Goal: Task Accomplishment & Management: Use online tool/utility

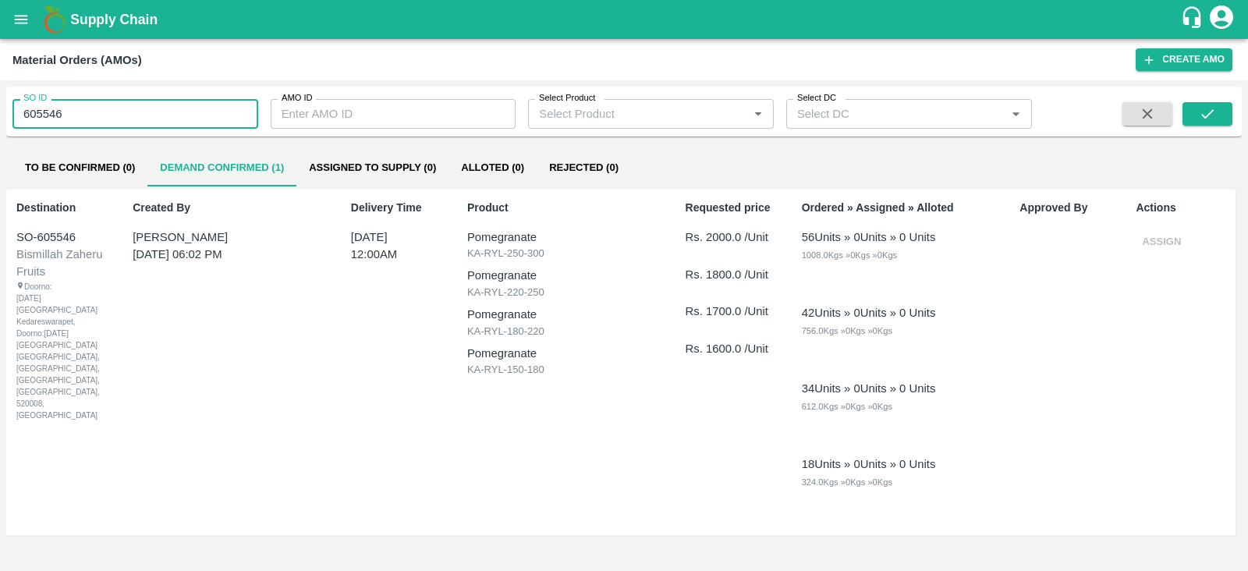
click at [62, 115] on input "605546" at bounding box center [135, 114] width 246 height 30
type input "605869"
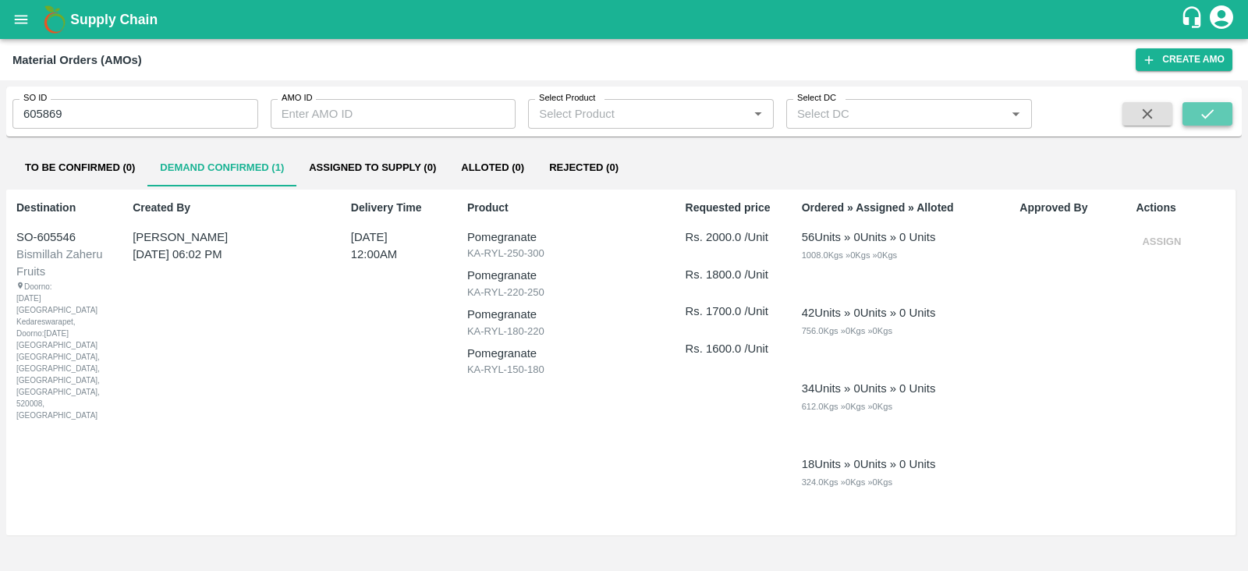
click at [1214, 108] on icon "submit" at bounding box center [1207, 113] width 17 height 17
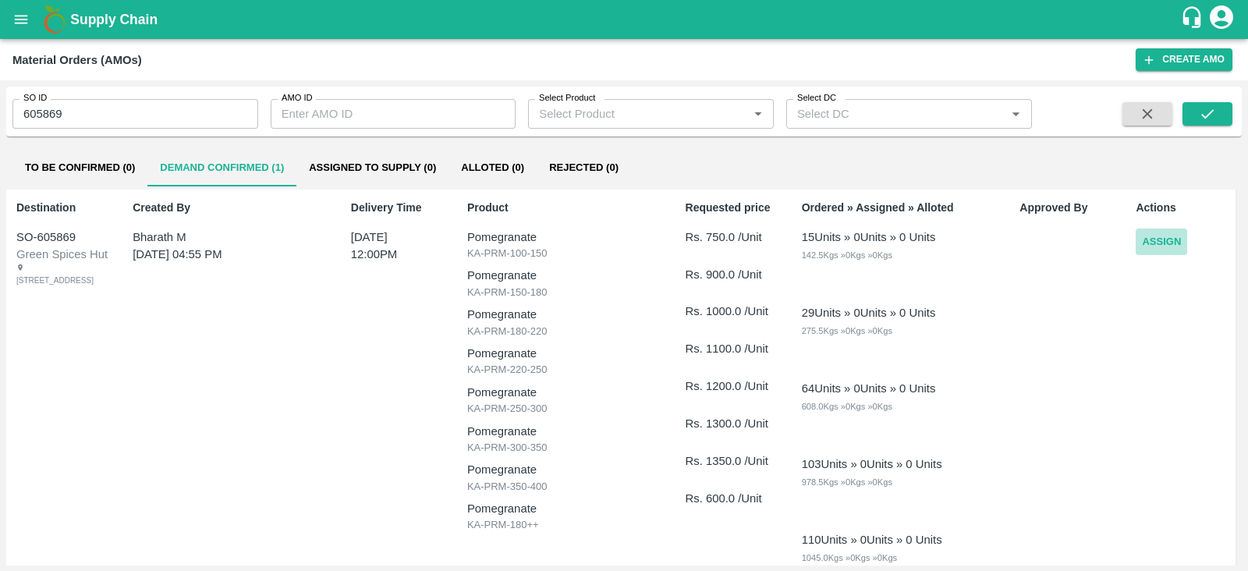
click at [1156, 243] on button "Assign" at bounding box center [1160, 241] width 51 height 27
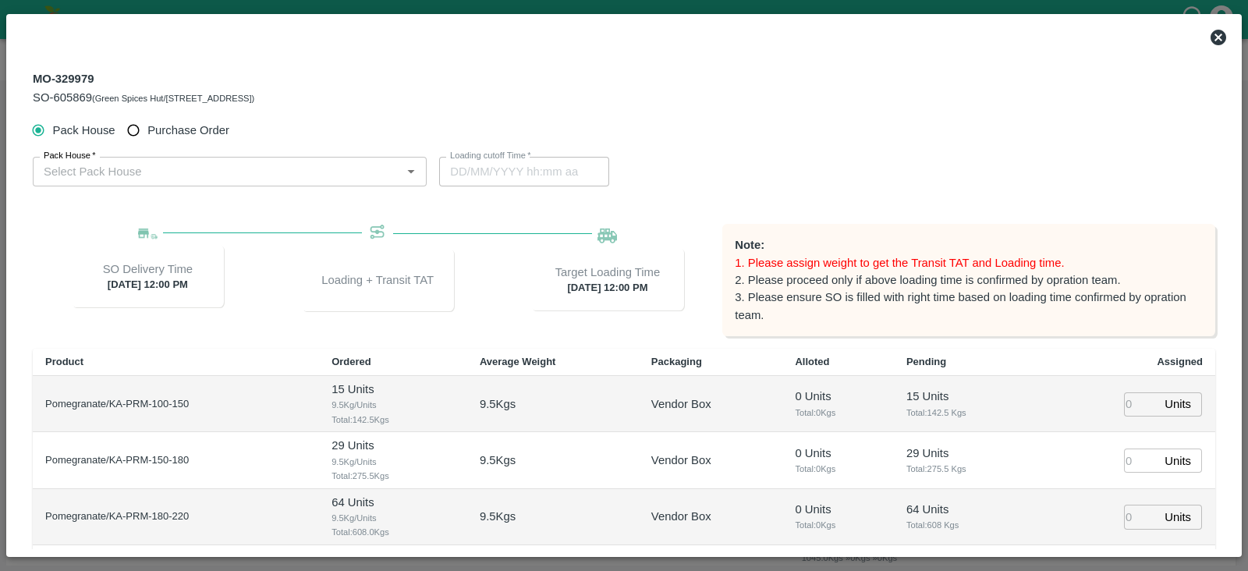
type input "30/09/2025 12:00 PM"
click at [186, 134] on span "Purchase Order" at bounding box center [188, 130] width 82 height 17
click at [148, 134] on input "Purchase Order" at bounding box center [133, 130] width 29 height 29
radio input "true"
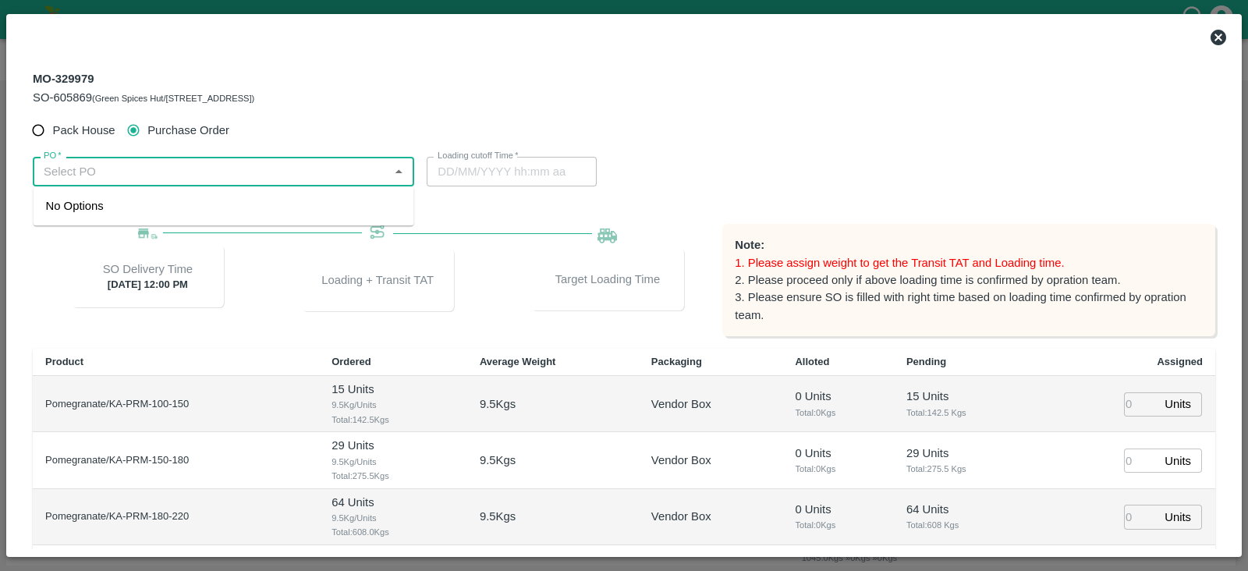
click at [326, 163] on input "PO   *" at bounding box center [210, 171] width 346 height 20
click at [320, 190] on ul "PO-178225(Ningappa Kallappa Madabhavi -8805072781)" at bounding box center [224, 205] width 381 height 39
click at [280, 198] on div "PO-178225(Ningappa Kallappa Madabhavi -8805072781)" at bounding box center [163, 205] width 234 height 17
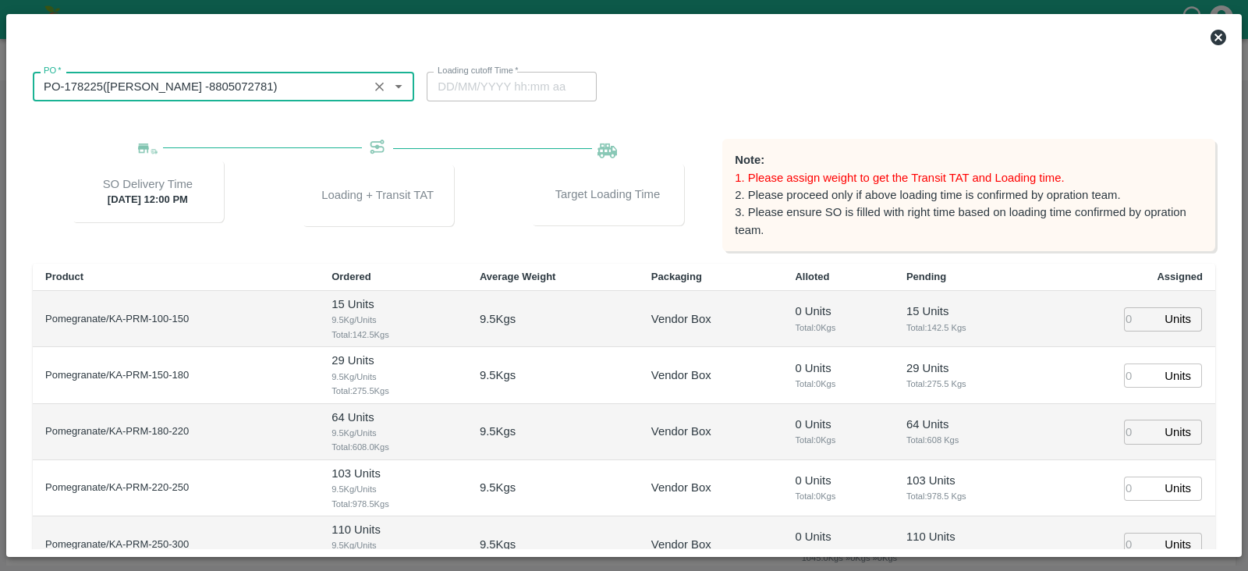
type input "PO-178225(Ningappa Kallappa Madabhavi -8805072781)"
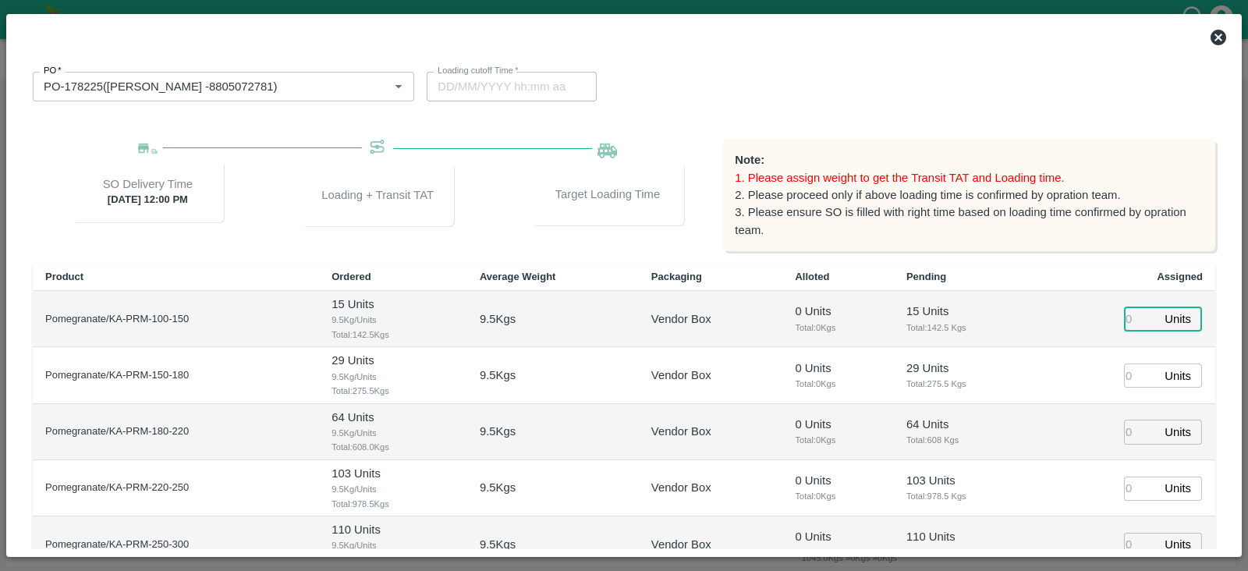
click at [1124, 318] on input "number" at bounding box center [1141, 319] width 34 height 24
type input "15"
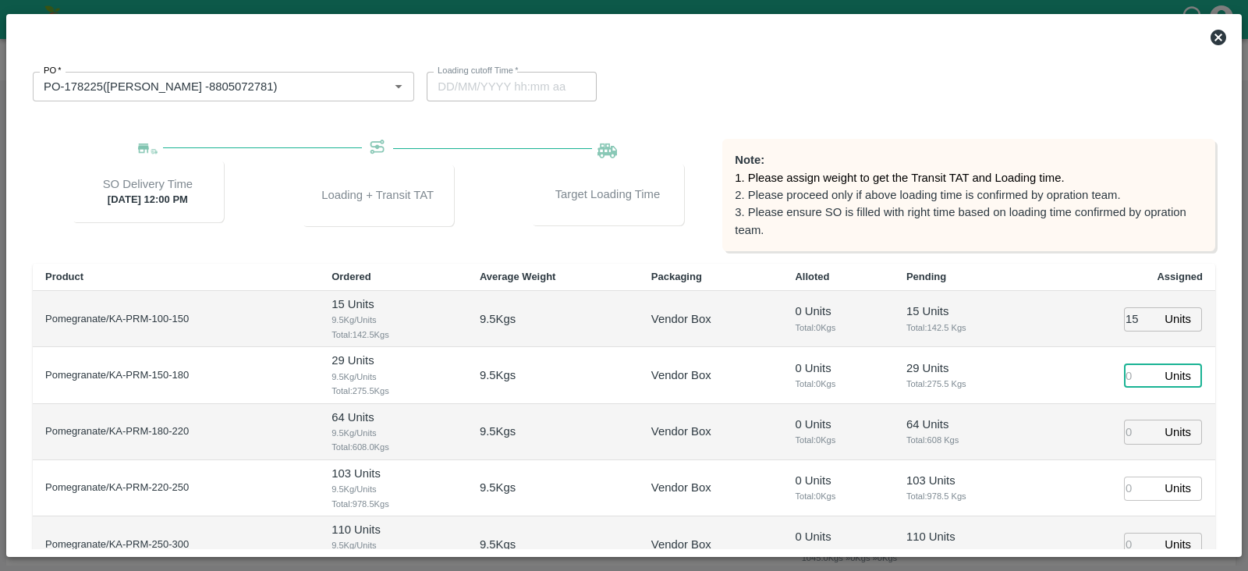
type input "28/09/2025 08:02 PM"
type input "29"
type input "64"
type input "103"
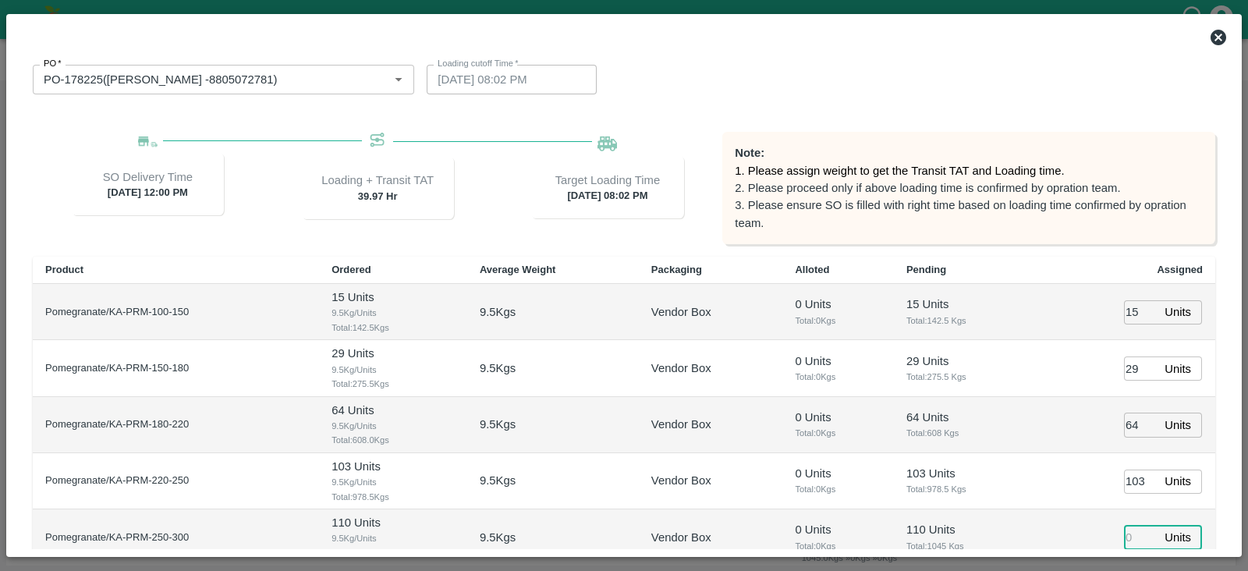
type input "[DATE] 06:02 PM"
click at [1126, 320] on input "15" at bounding box center [1141, 312] width 34 height 24
type input "11105"
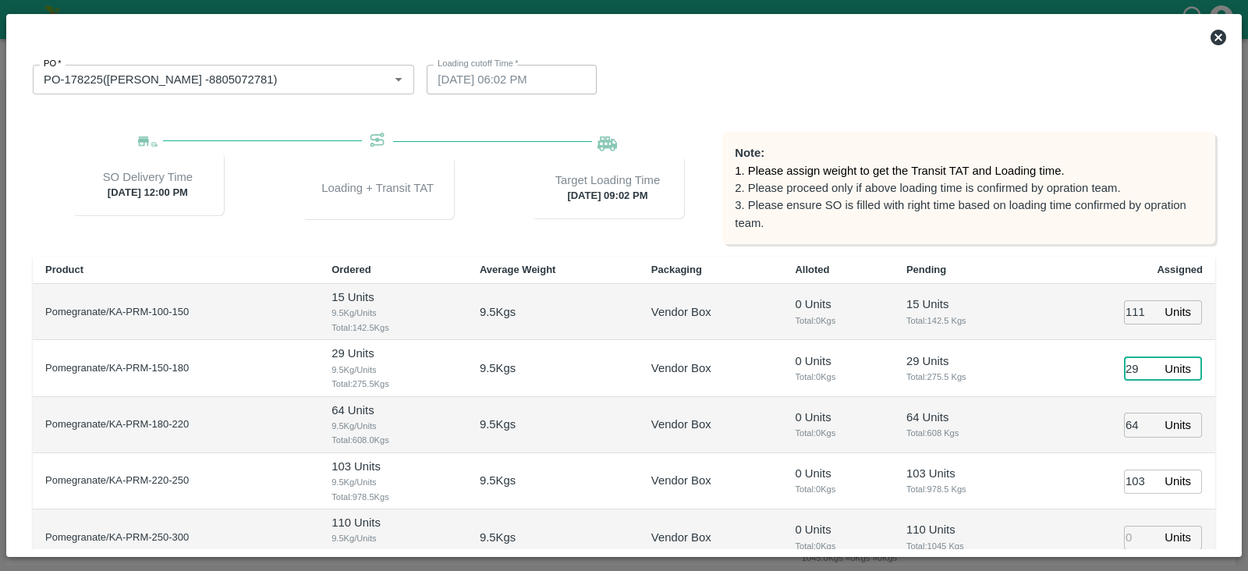
type input "28/09/2025 09:02 PM"
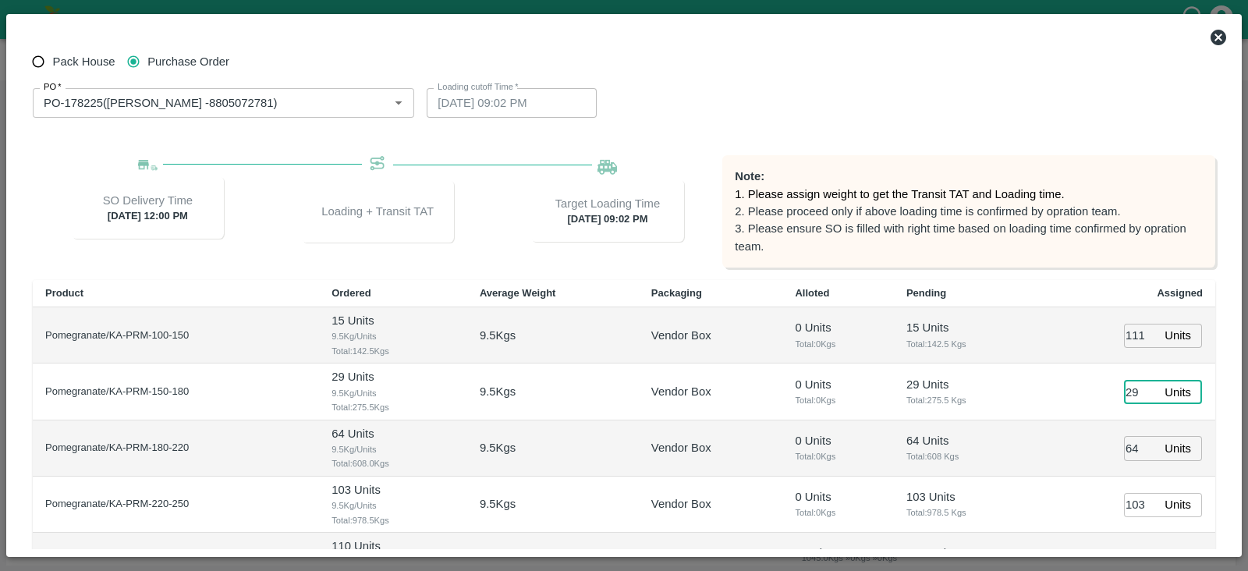
scroll to position [65, 0]
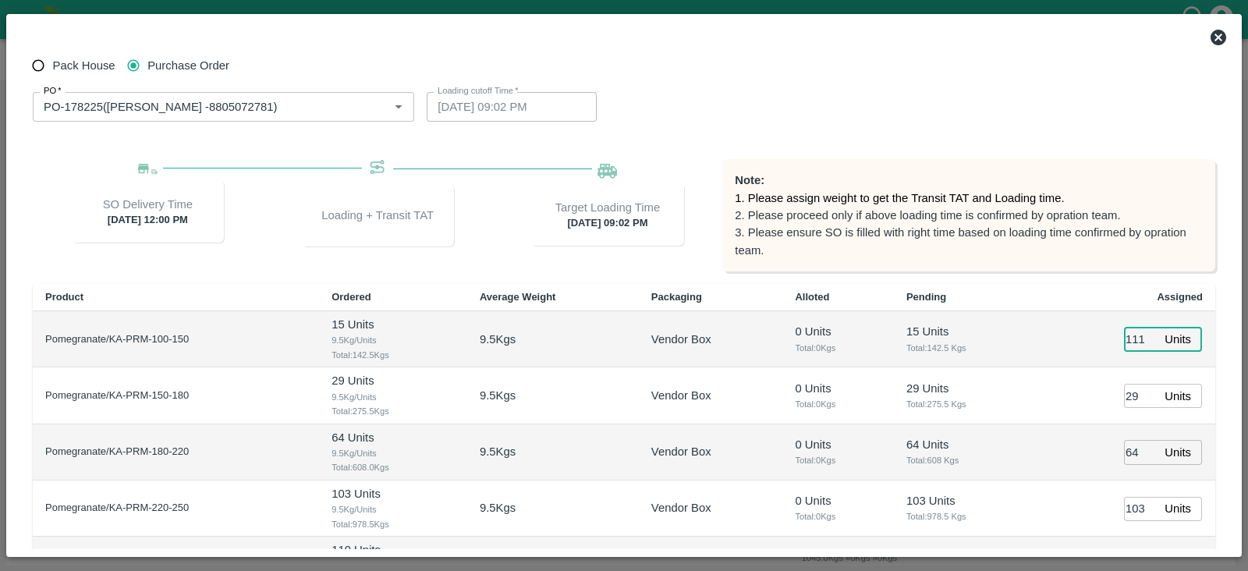
click at [1129, 338] on input "11105" at bounding box center [1141, 340] width 34 height 24
type input "29"
type input "[DATE] 06:02 PM"
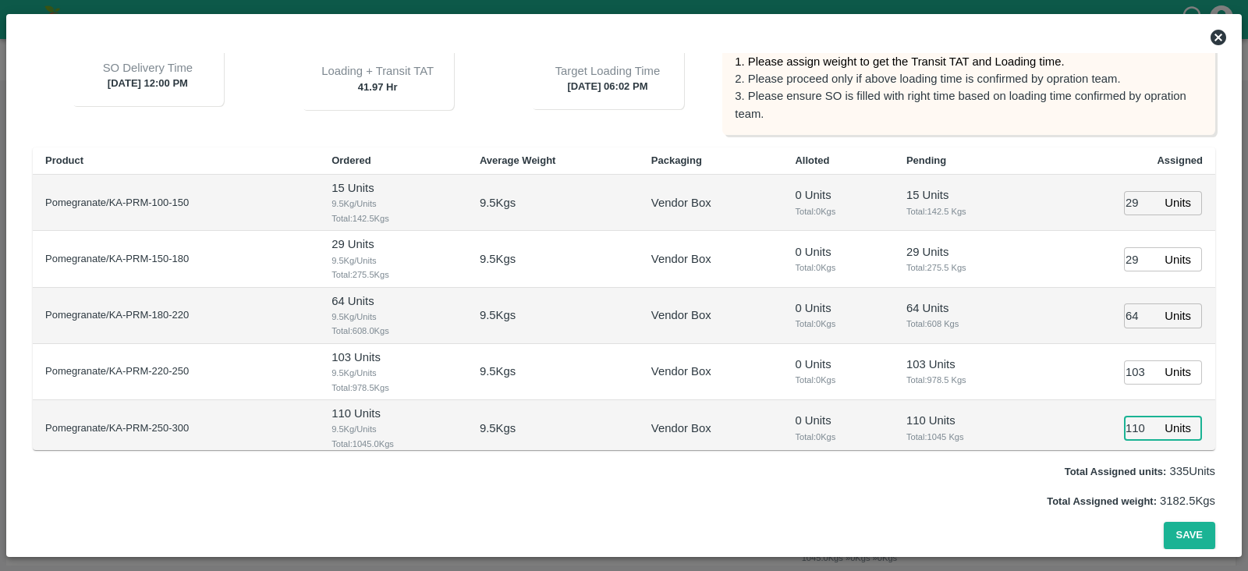
type input "110"
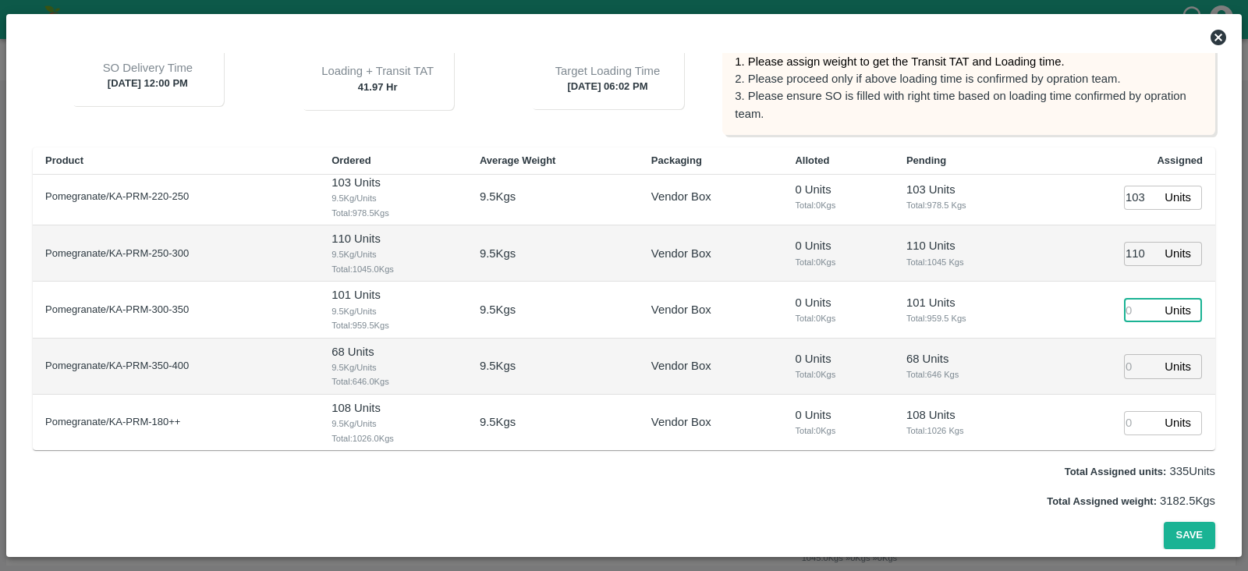
type input "28/09/2025 07:02 PM"
type input "101"
type input "[DATE] 06:02 PM"
type input "68"
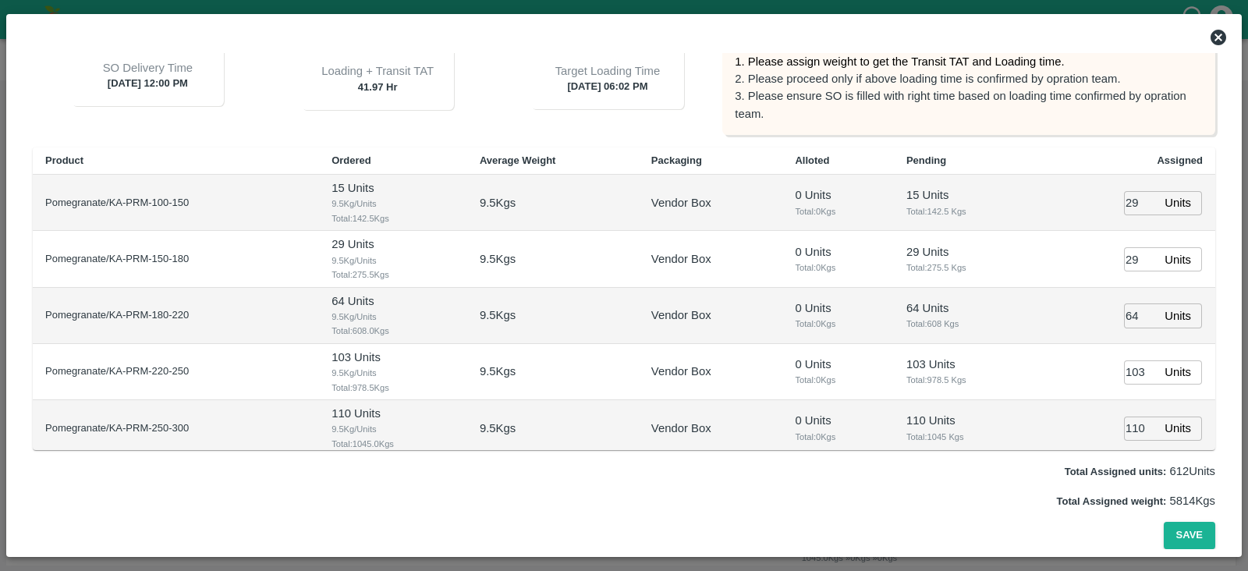
type input "108"
click at [1131, 202] on input "29" at bounding box center [1141, 203] width 34 height 24
click at [1132, 267] on input "29" at bounding box center [1141, 259] width 34 height 24
click at [1132, 267] on input "064" at bounding box center [1141, 259] width 34 height 24
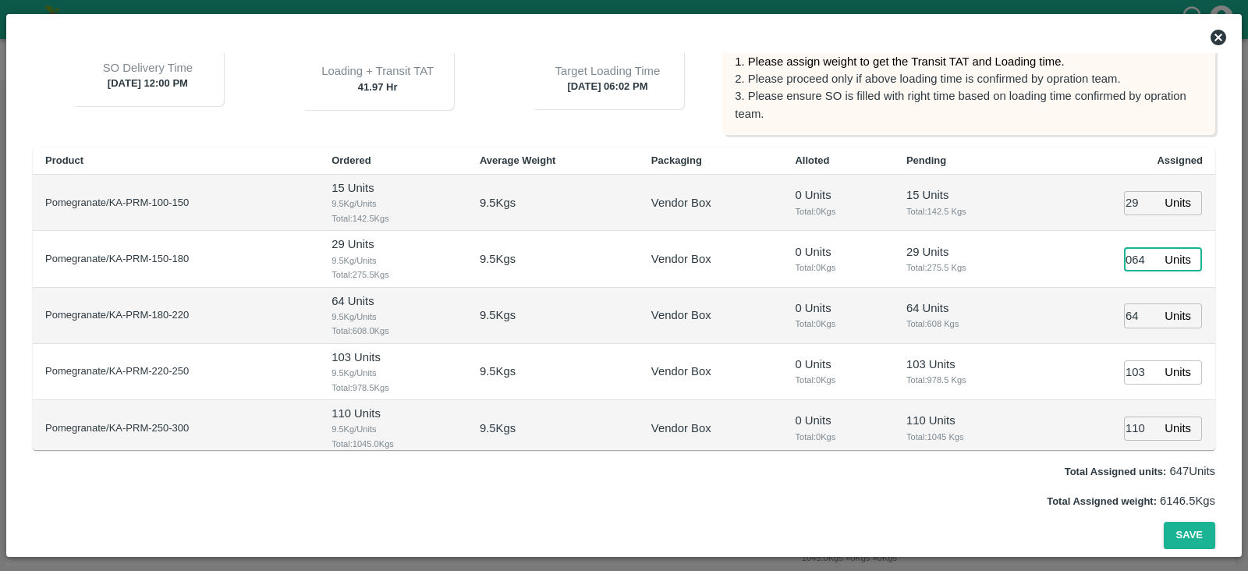
click at [1132, 267] on input "064" at bounding box center [1141, 259] width 34 height 24
type input "29"
click at [1133, 207] on input "29" at bounding box center [1141, 203] width 34 height 24
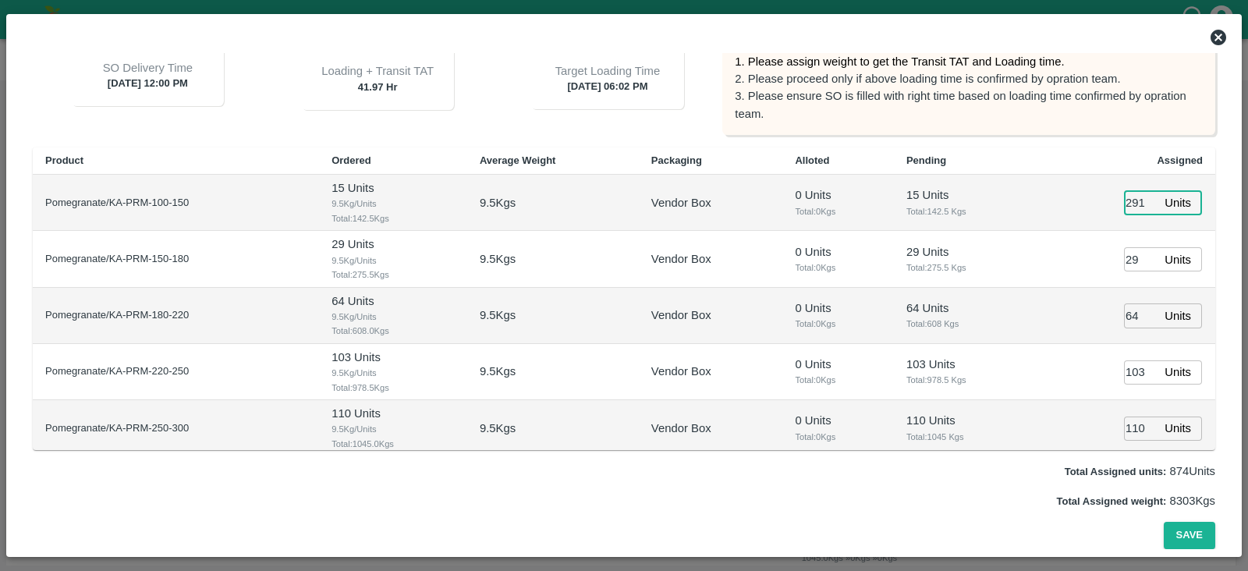
type input "2915"
type input "28/09/2025 09:02 PM"
type input "015"
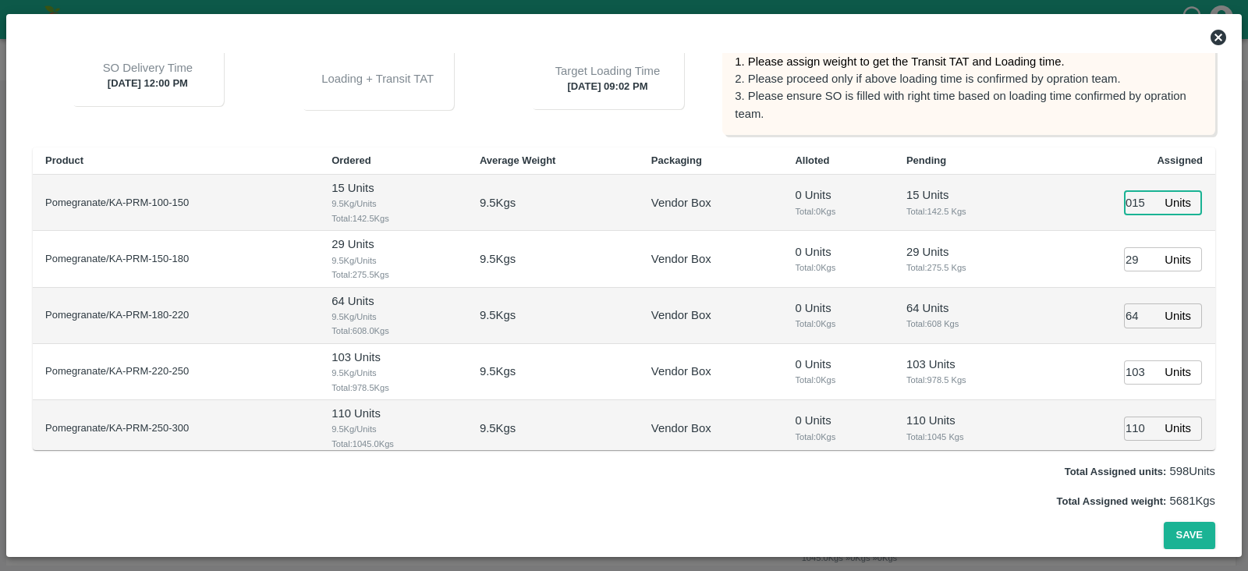
type input "[DATE] 06:02 PM"
type input "015"
click at [1196, 536] on button "Save" at bounding box center [1189, 535] width 51 height 27
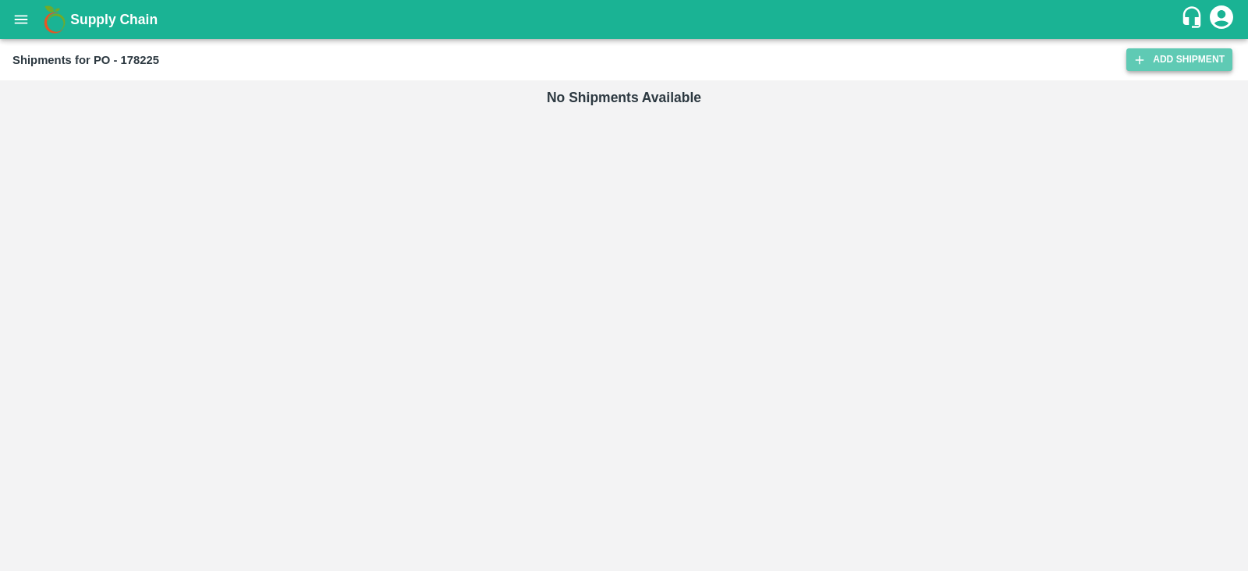
click at [1155, 60] on link "Add Shipment" at bounding box center [1179, 59] width 106 height 23
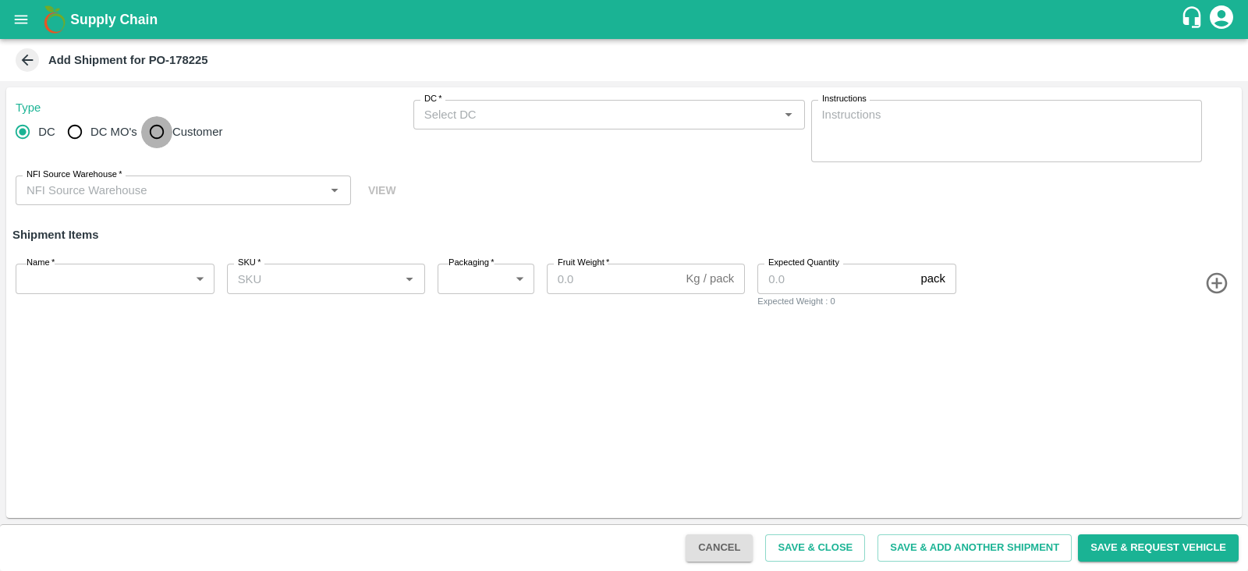
click at [154, 123] on input "Customer" at bounding box center [156, 131] width 31 height 31
radio input "true"
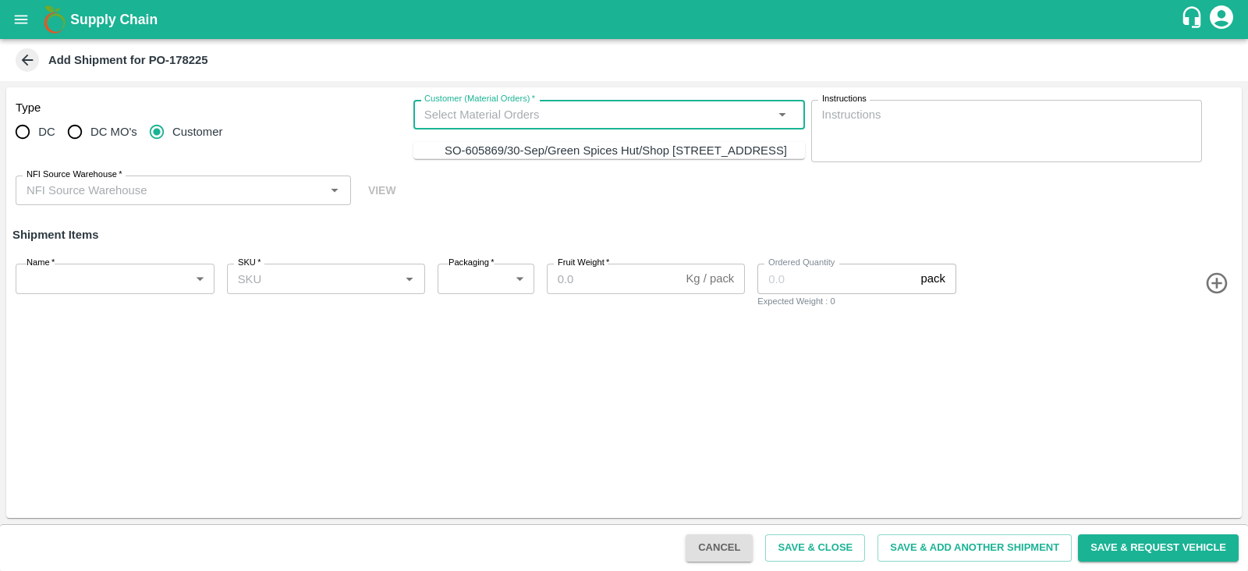
click at [464, 115] on input "Customer (Material Orders)   *" at bounding box center [596, 114] width 356 height 20
click at [482, 154] on div "SO-605869/30-Sep/Green Spices Hut/Shop [STREET_ADDRESS]" at bounding box center [616, 150] width 342 height 17
type input "SO-605869/30-Sep/Green Spices Hut/Shop [STREET_ADDRESS]"
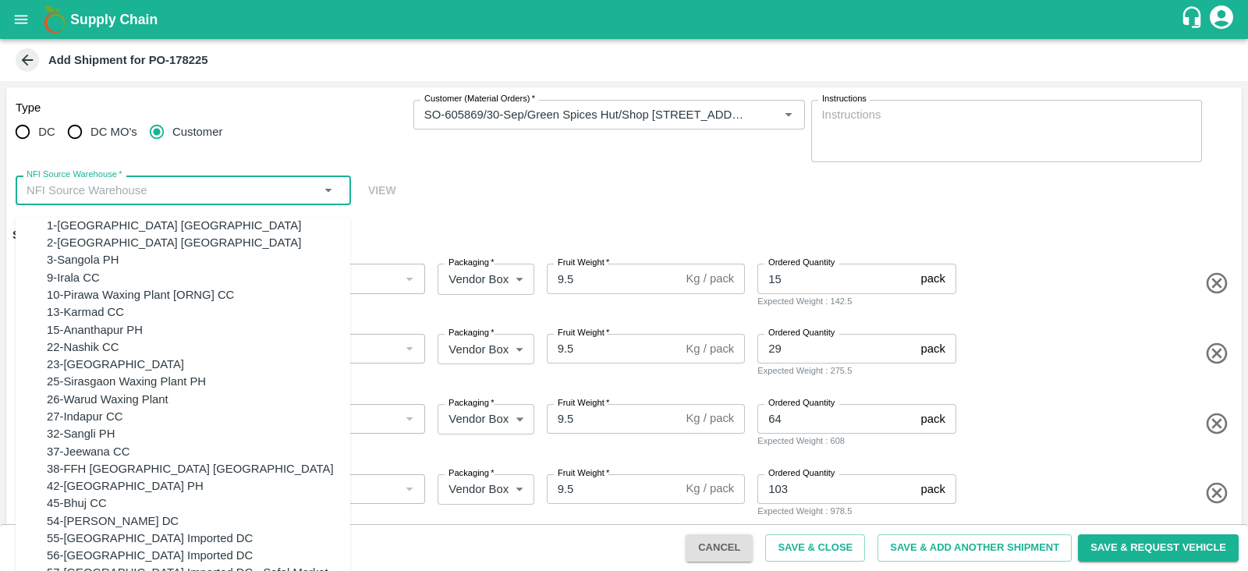
click at [231, 193] on input "NFI Source Warehouse   *" at bounding box center [170, 190] width 300 height 20
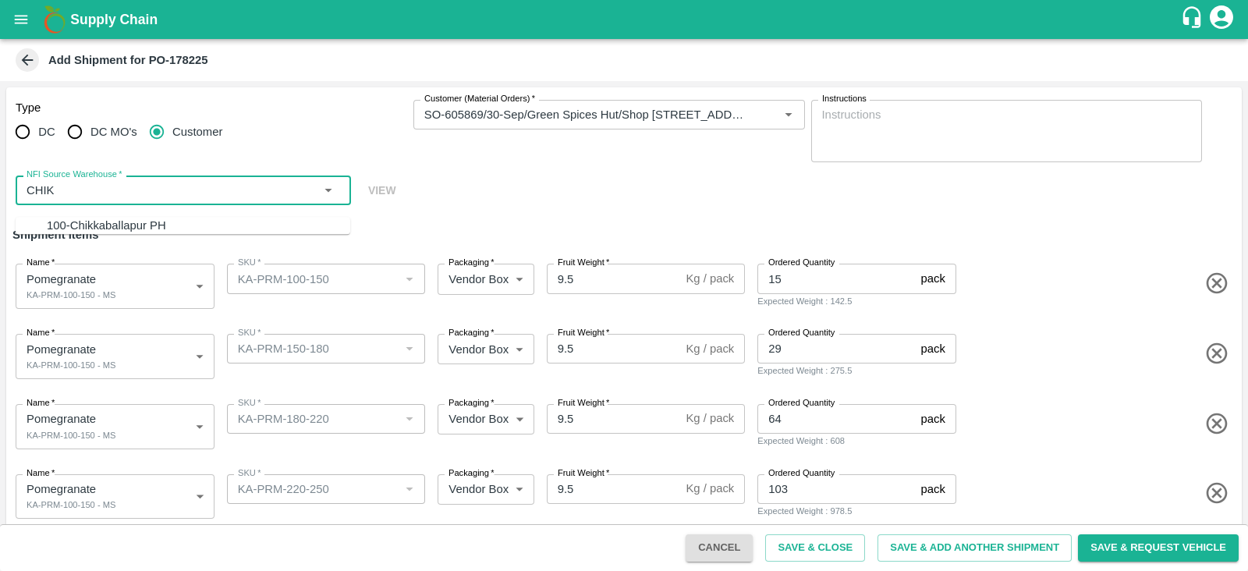
click at [207, 234] on div "100-Chikkaballapur PH" at bounding box center [198, 225] width 303 height 17
type input "100-Chikkaballapur PH"
click at [153, 342] on body "Supply Chain Add Shipment for PO-178225 Type DC DC MO's Customer Customer (Mate…" at bounding box center [624, 285] width 1248 height 571
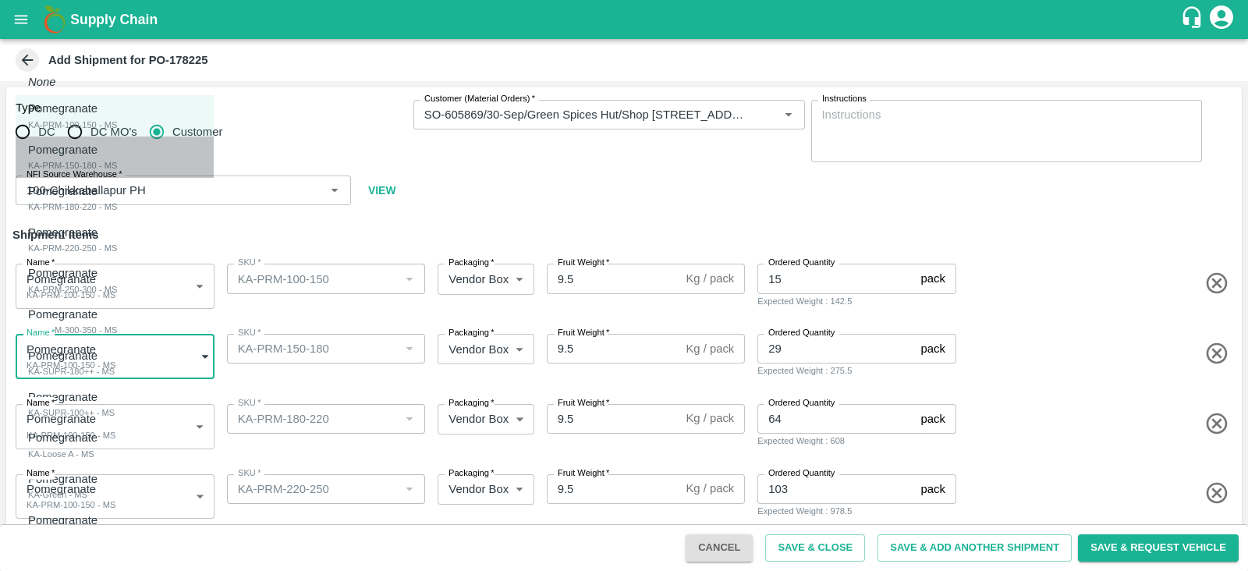
click at [117, 168] on div "Pomegranate KA-PRM-150-180 - MS" at bounding box center [72, 157] width 89 height 32
type input "2074306"
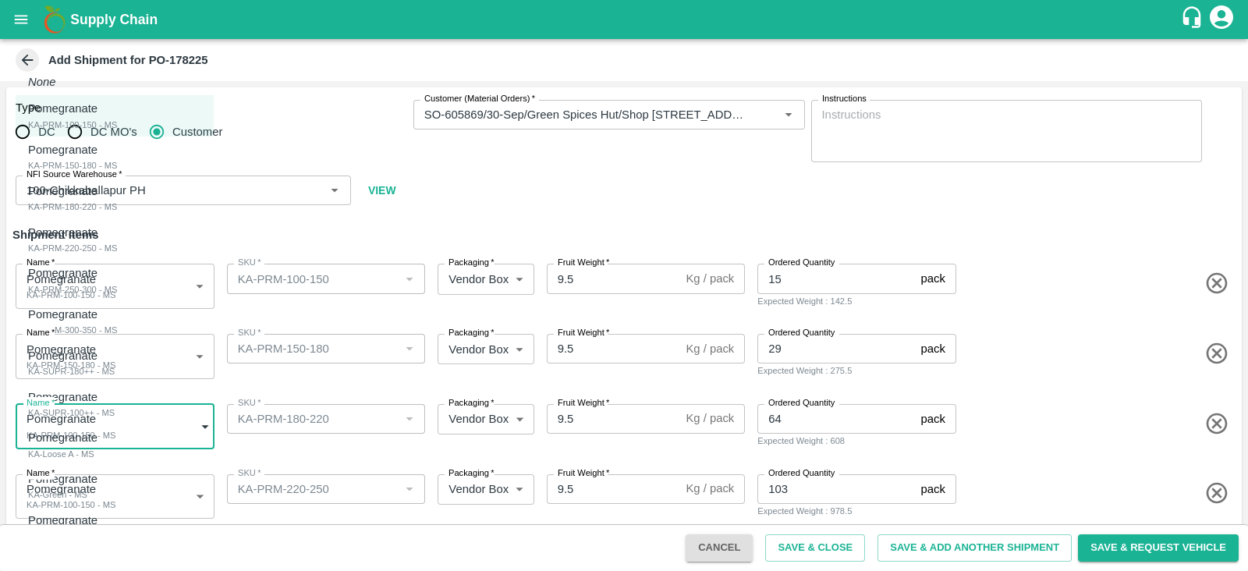
click at [95, 442] on body "Supply Chain Add Shipment for PO-178225 Type DC DC MO's Customer Customer (Mate…" at bounding box center [624, 285] width 1248 height 571
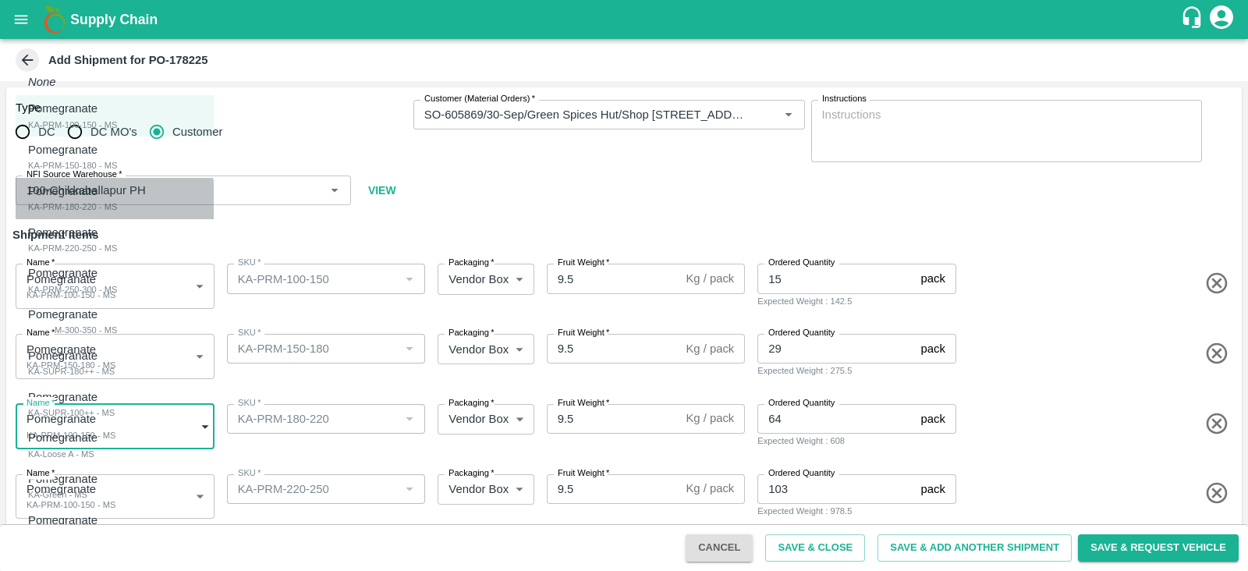
click at [102, 214] on li "Pomegranate KA-PRM-180-220 - MS" at bounding box center [115, 198] width 198 height 41
type input "2074307"
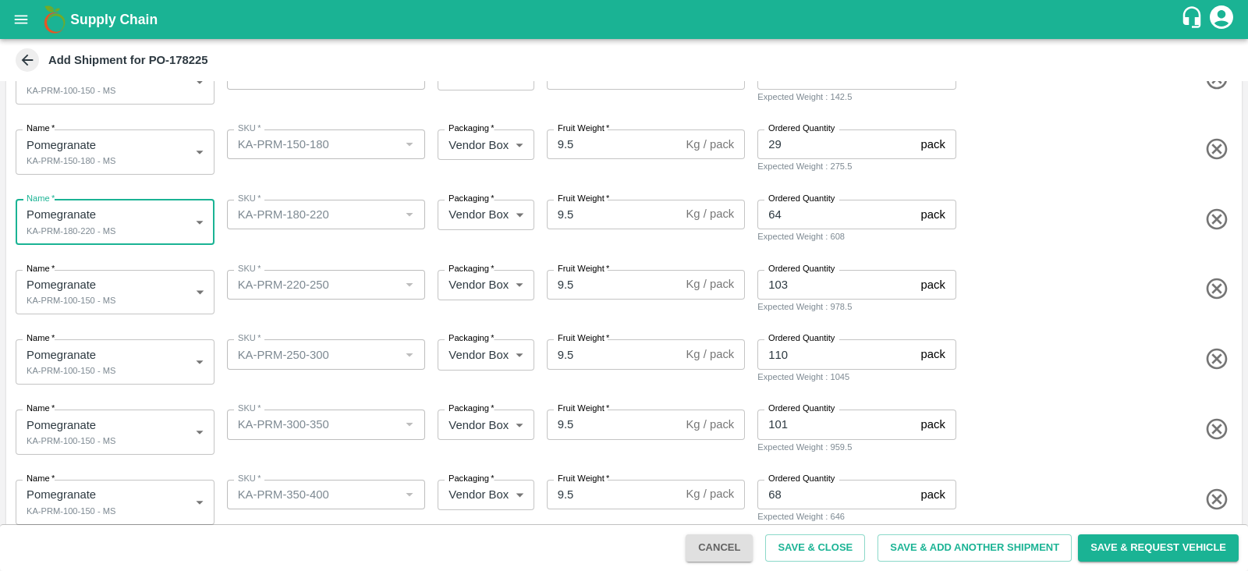
scroll to position [214, 0]
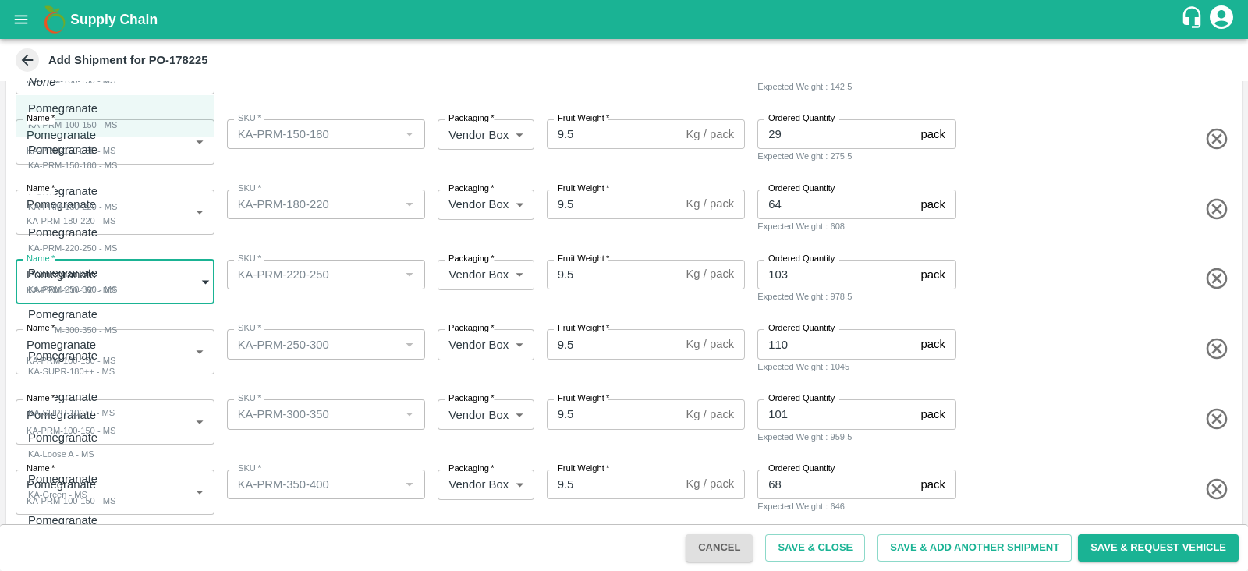
click at [105, 275] on body "Supply Chain Add Shipment for PO-178225 Type DC DC MO's Customer Customer (Mate…" at bounding box center [624, 285] width 1248 height 571
click at [104, 241] on div "KA-PRM-220-250 - MS" at bounding box center [72, 248] width 89 height 14
type input "2074308"
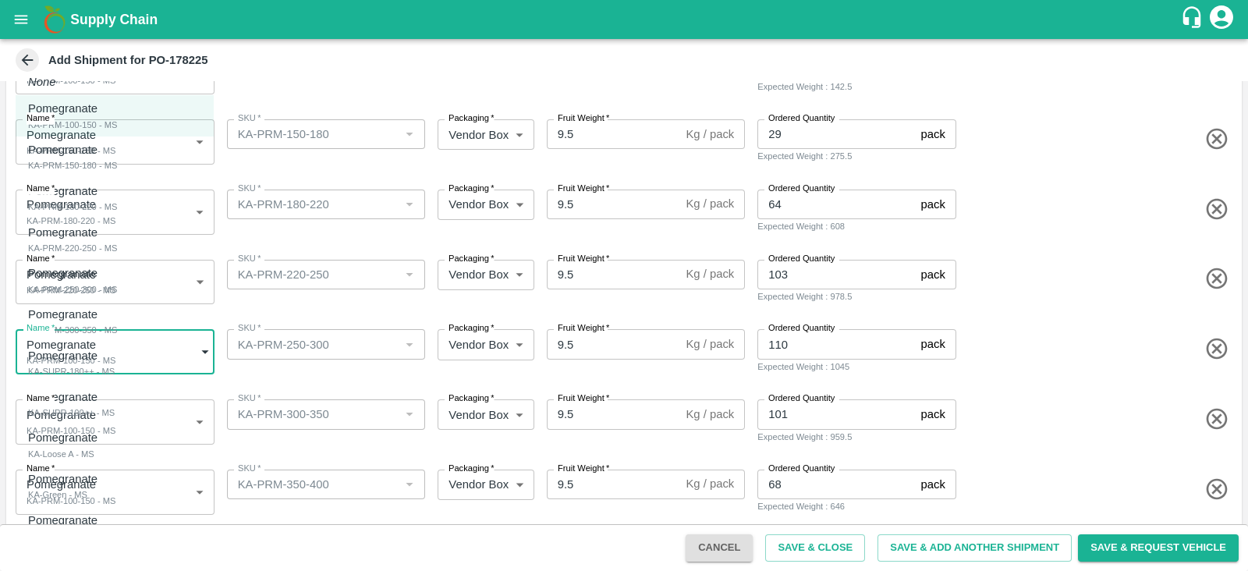
click at [136, 352] on body "Supply Chain Add Shipment for PO-178225 Type DC DC MO's Customer Customer (Mate…" at bounding box center [624, 285] width 1248 height 571
click at [117, 286] on div "Pomegranate KA-PRM-250-300 - MS" at bounding box center [72, 280] width 89 height 32
type input "2074309"
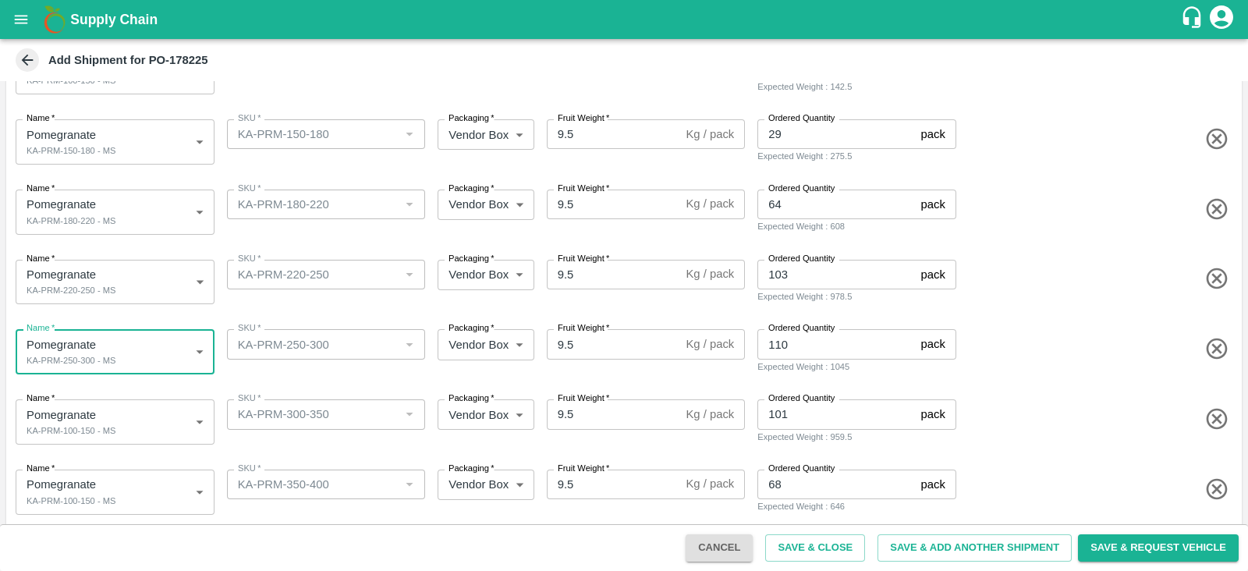
scroll to position [292, 0]
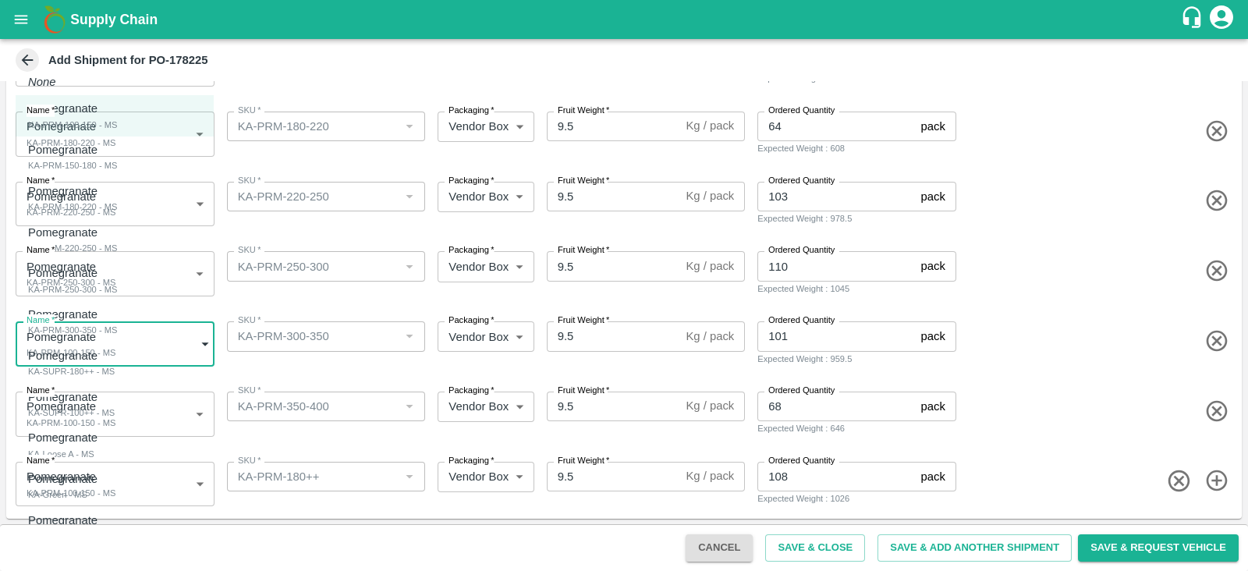
click at [134, 333] on body "Supply Chain Add Shipment for PO-178225 Type DC DC MO's Customer Customer (Mate…" at bounding box center [624, 285] width 1248 height 571
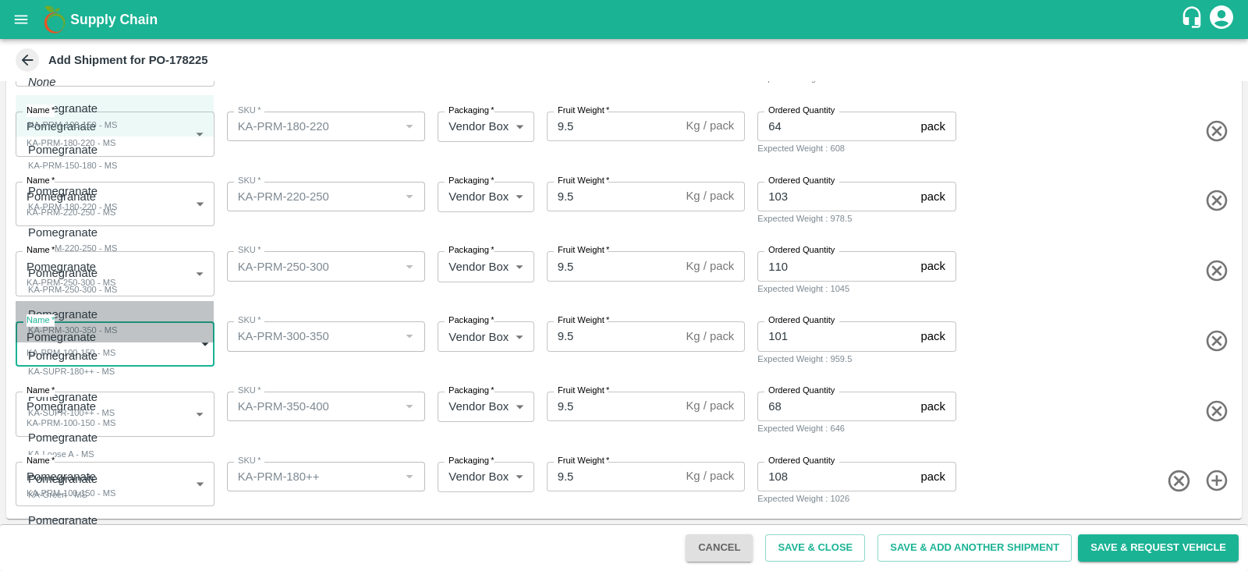
click at [117, 325] on div "Pomegranate KA-PRM-300-350 - MS" at bounding box center [72, 322] width 89 height 32
type input "2074310"
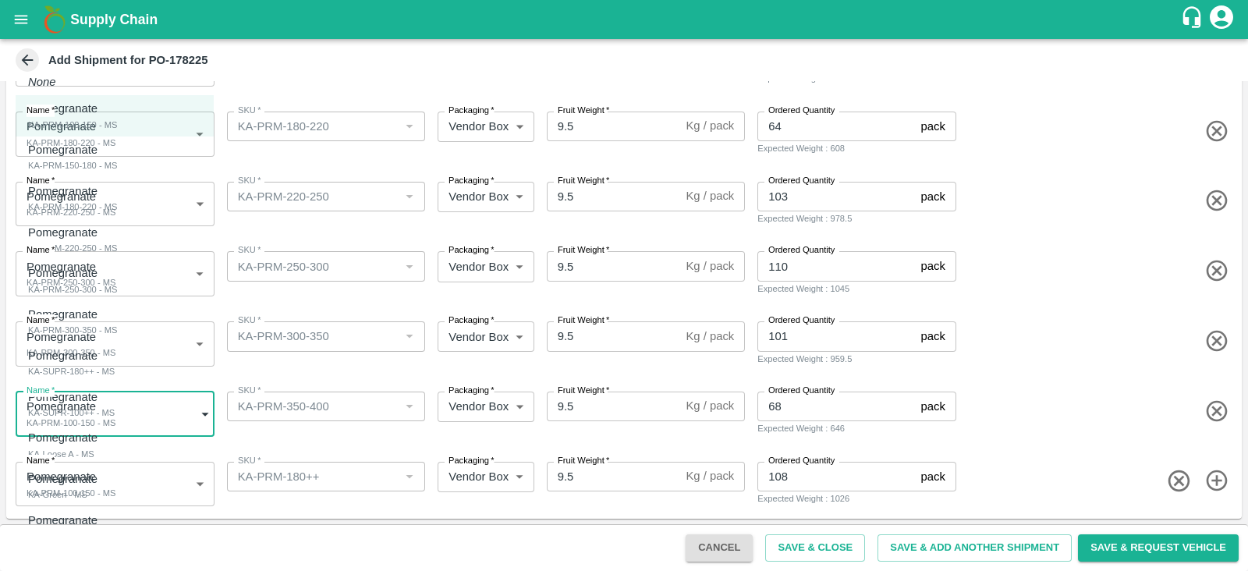
click at [144, 417] on body "Supply Chain Add Shipment for PO-178225 Type DC DC MO's Customer Customer (Mate…" at bounding box center [624, 285] width 1248 height 571
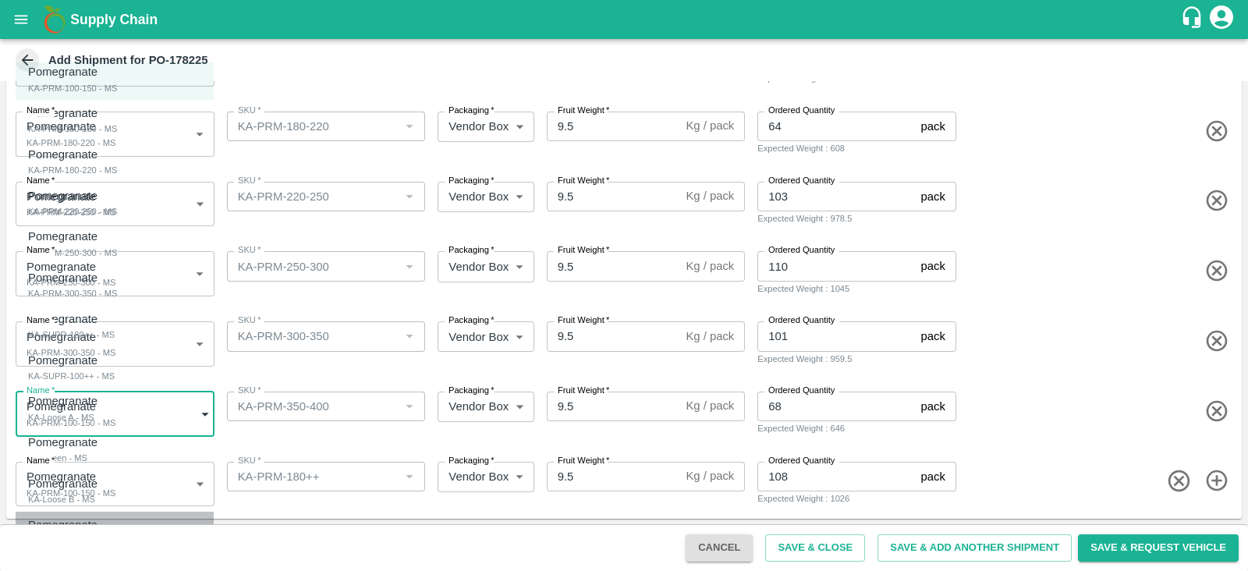
click at [117, 528] on div "Pomegranate KA-PRM-350-400 - MS" at bounding box center [72, 532] width 89 height 32
type input "2074316"
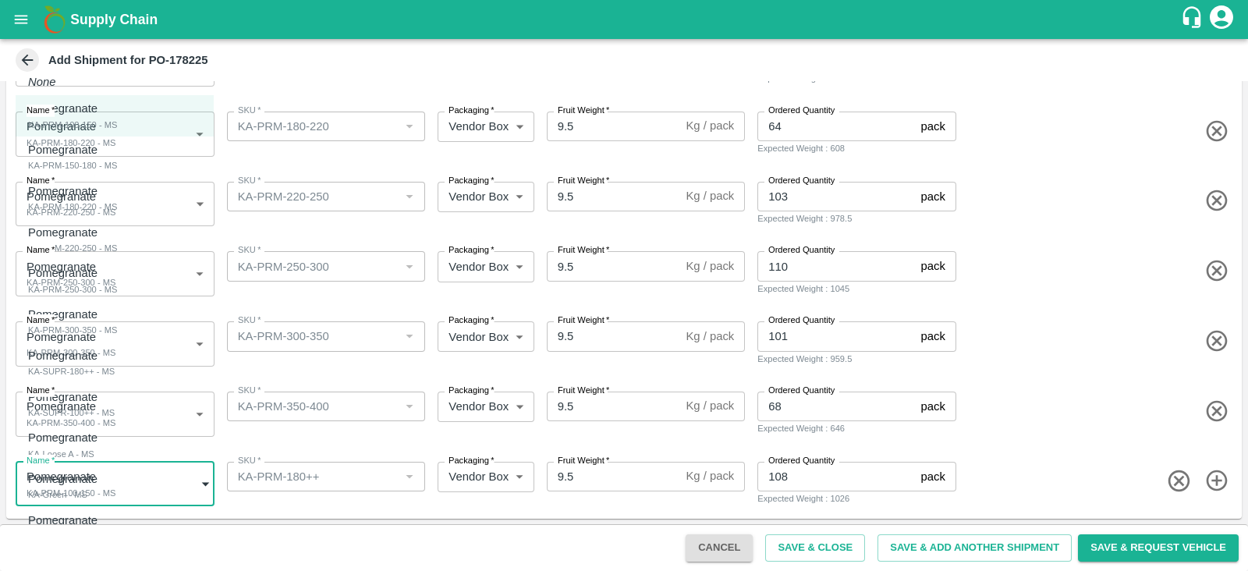
click at [133, 486] on body "Supply Chain Add Shipment for PO-178225 Type DC DC MO's Customer Customer (Mate…" at bounding box center [624, 285] width 1248 height 571
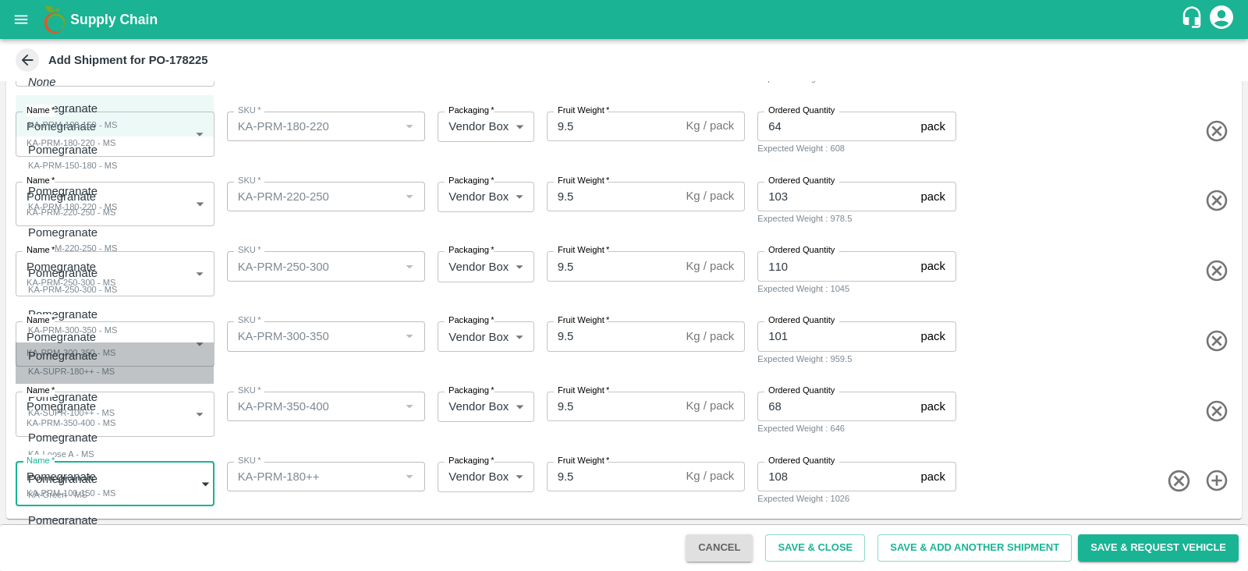
click at [115, 363] on div "Pomegranate KA-SUPR-180++ - MS" at bounding box center [71, 363] width 87 height 32
type input "2074311"
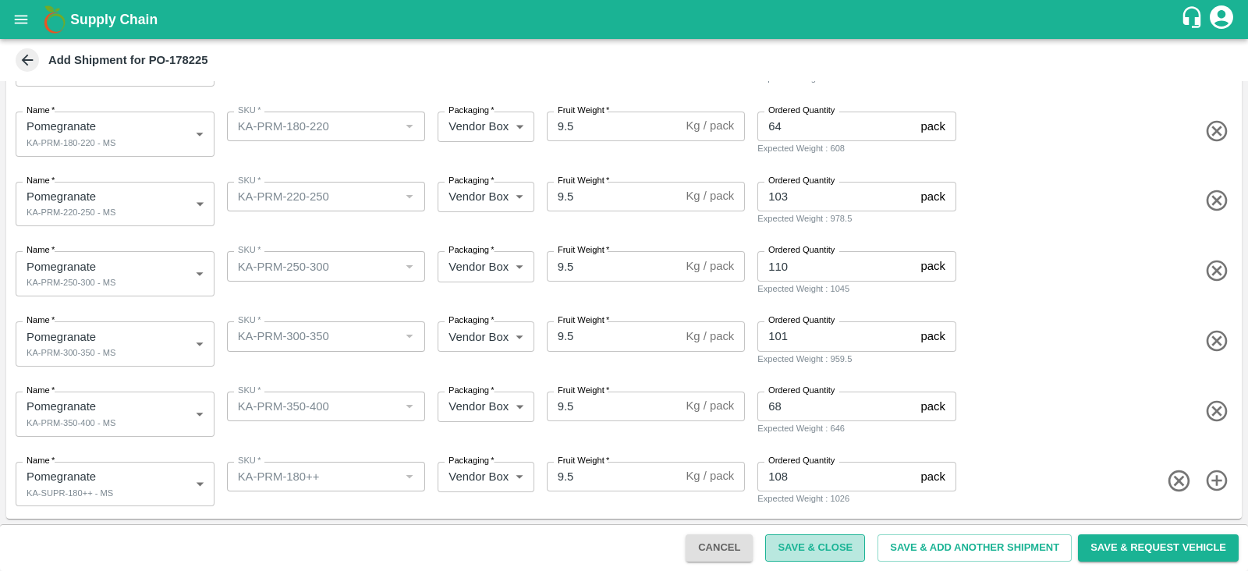
click at [796, 540] on button "Save & Close" at bounding box center [815, 547] width 100 height 27
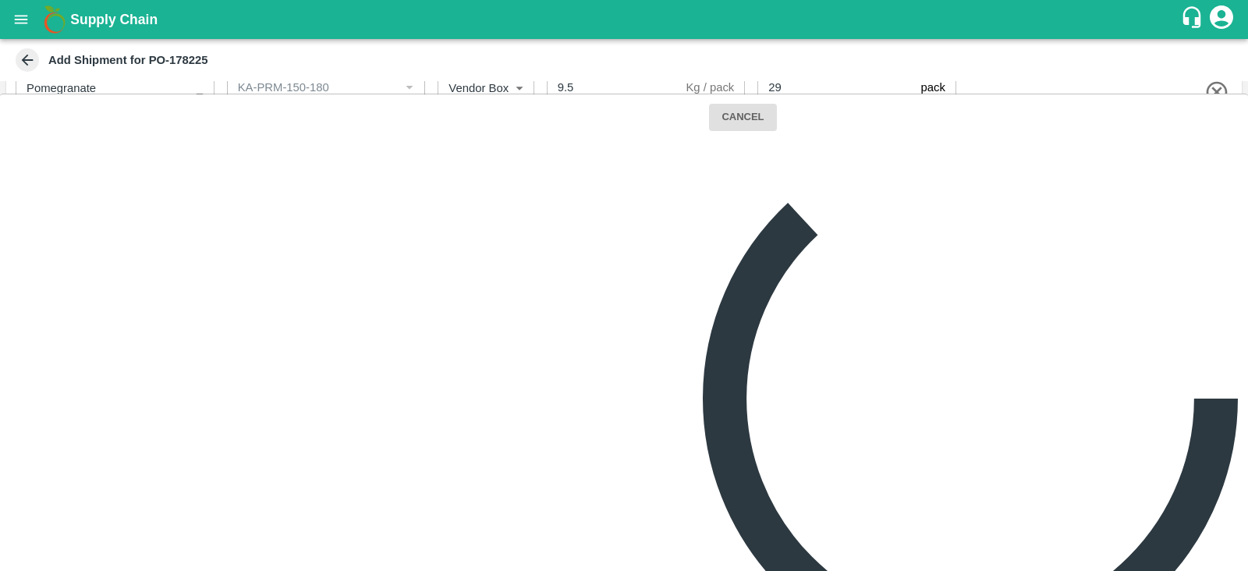
scroll to position [292, 0]
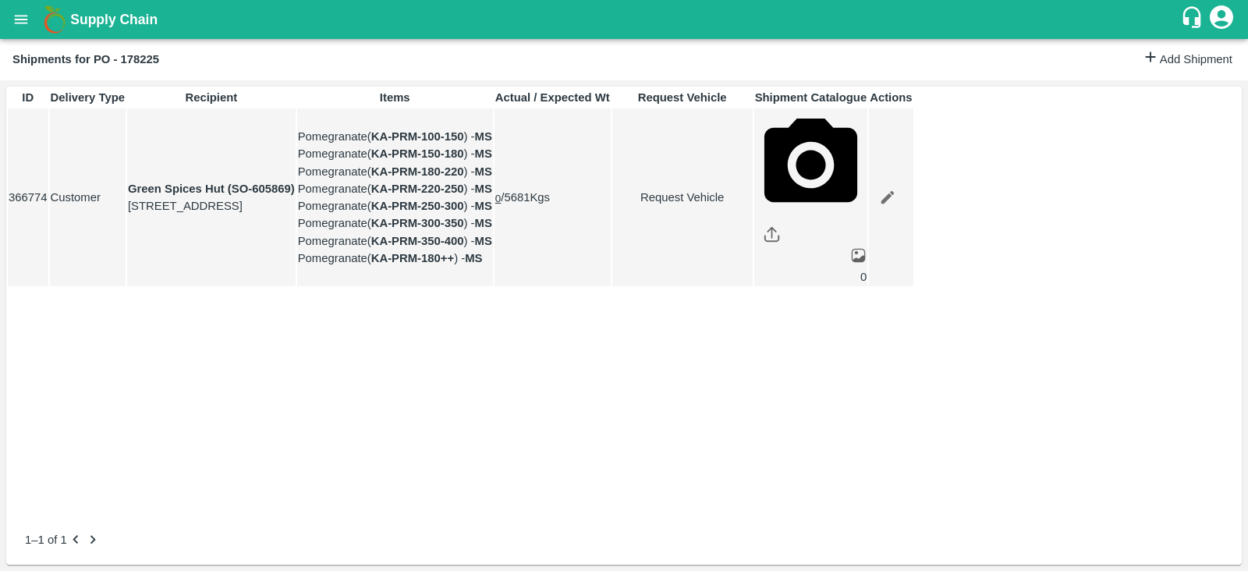
click at [752, 206] on link "Request Vehicle" at bounding box center [682, 197] width 139 height 17
type input "[DATE] 06:02 PM"
type input "DD/MM/YYYY hh:mm aa"
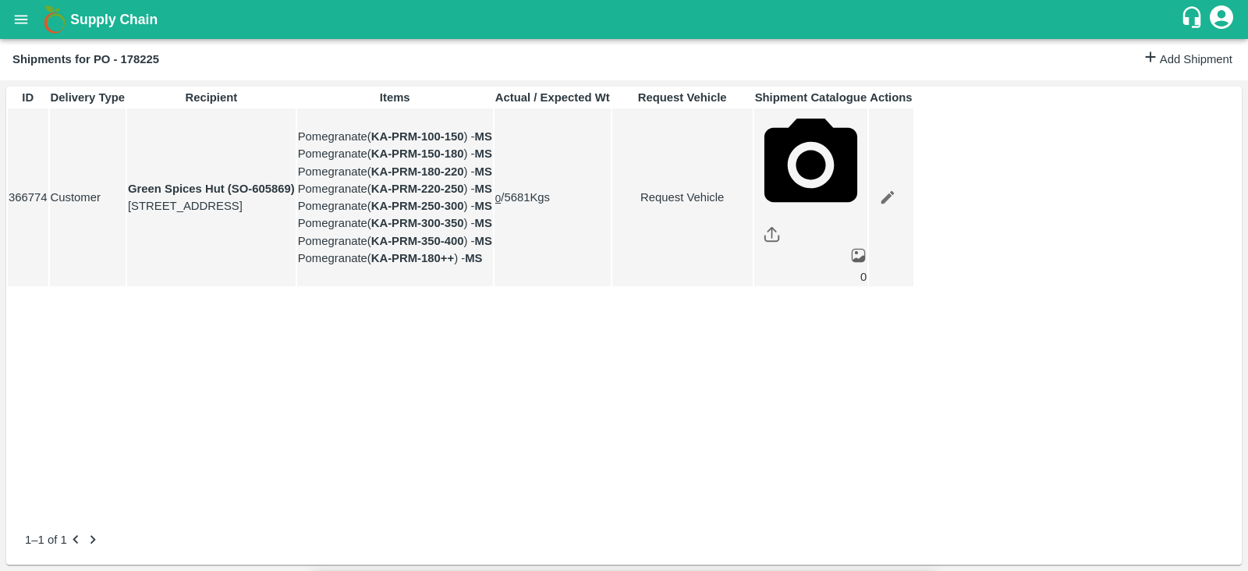
type input "[DATE] 01:00 PM"
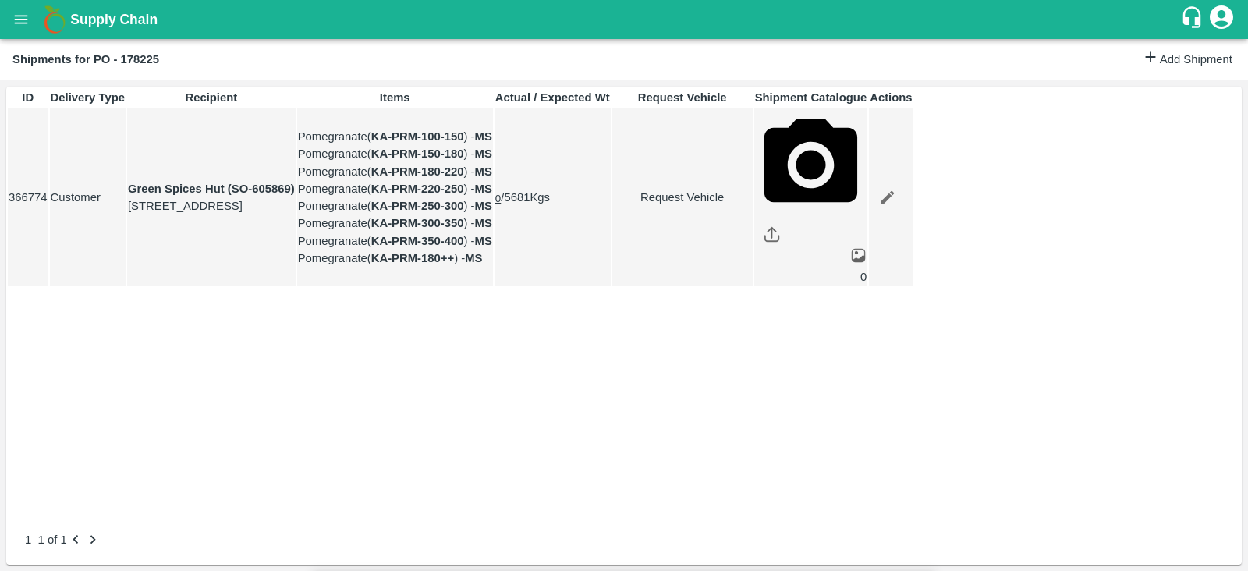
type input "[DATE] 06:02 PM"
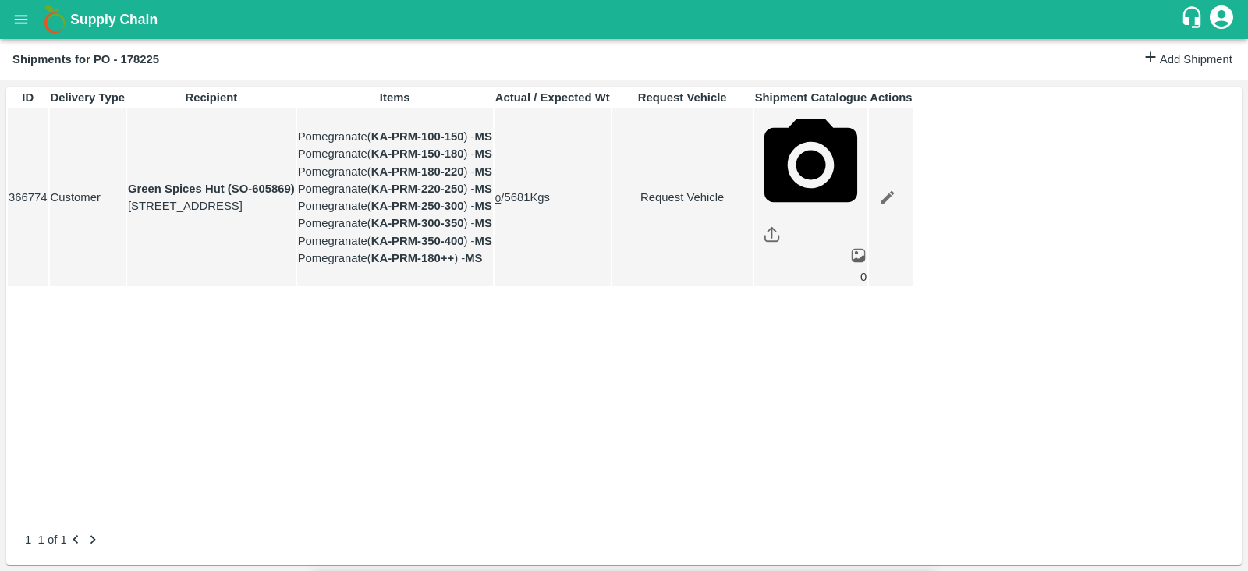
click at [799, 97] on body "Supply Chain Shipments for PO - 178225 Add Shipment ID Delivery Type Recipient …" at bounding box center [624, 285] width 1248 height 571
click at [788, 158] on div "Normal" at bounding box center [764, 152] width 45 height 17
type input "1"
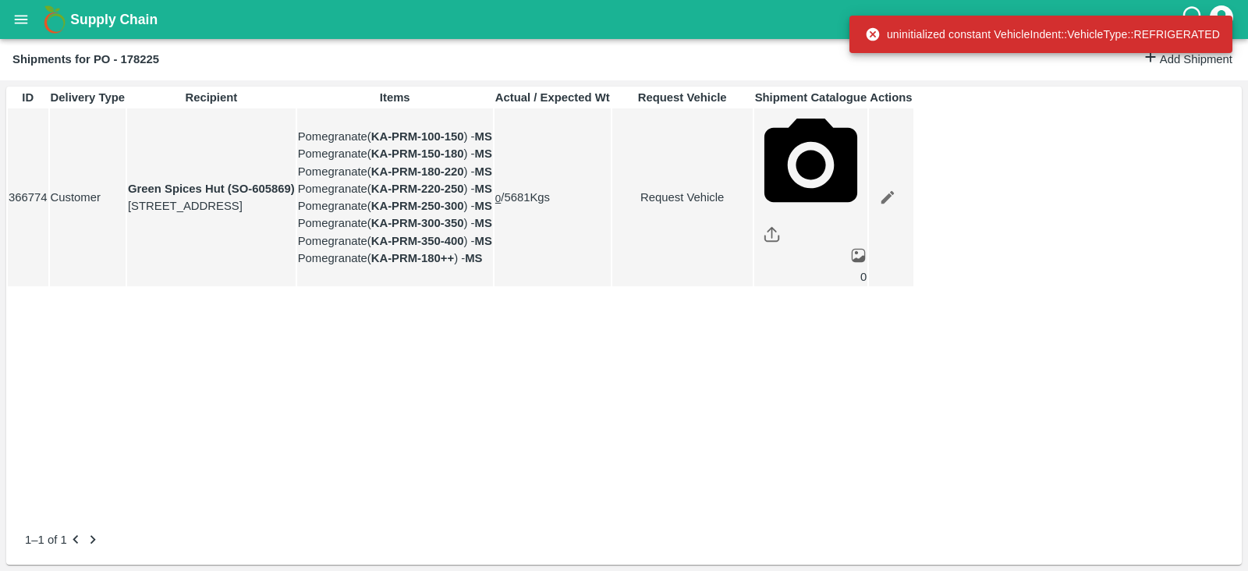
click at [752, 206] on link "Request Vehicle" at bounding box center [682, 197] width 139 height 17
type input "DD/MM/YYYY hh:mm aa"
type input "1"
type input "[DATE] 01:00 PM"
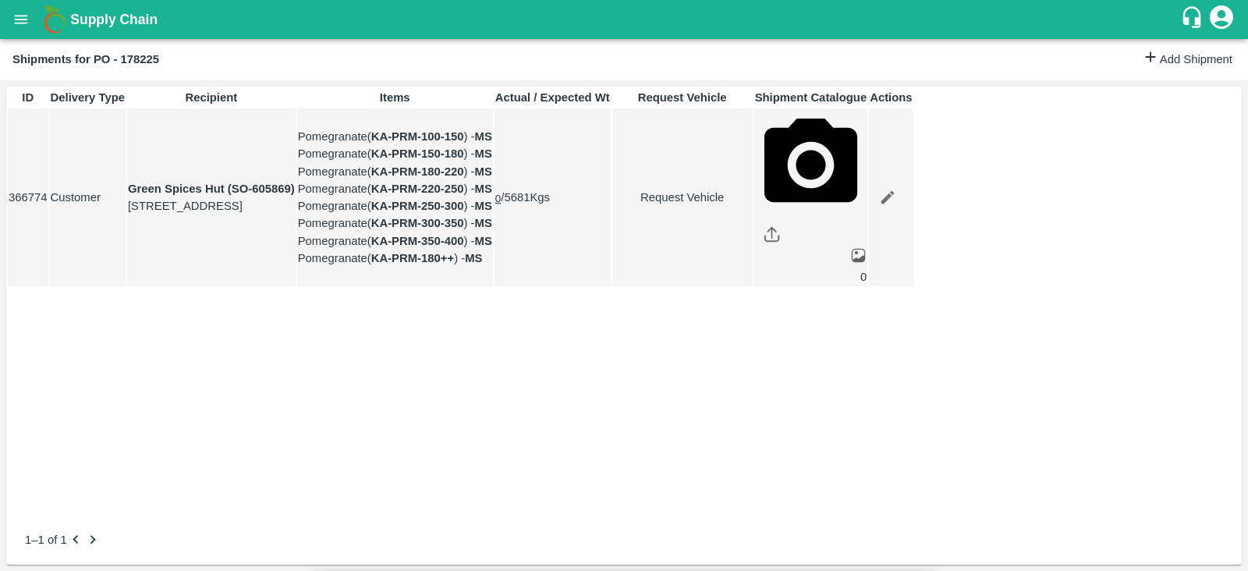
type input "[DATE] 06:02 PM"
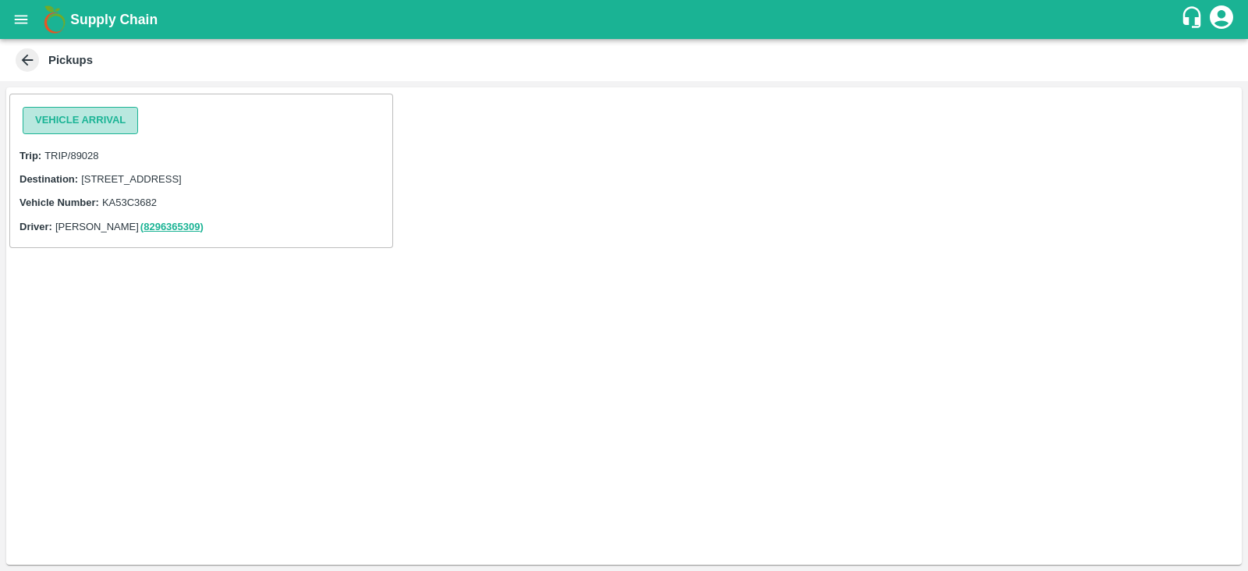
click at [59, 133] on button "Vehicle Arrival" at bounding box center [80, 120] width 115 height 27
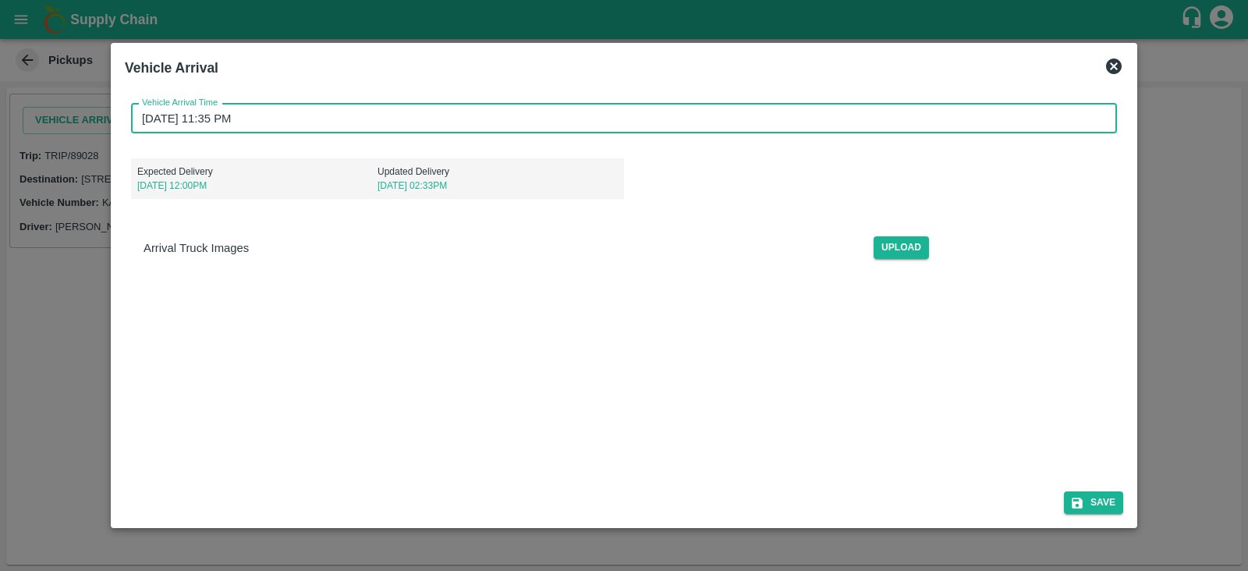
click at [253, 119] on input "26/09/2025 11:35 PM" at bounding box center [618, 119] width 975 height 30
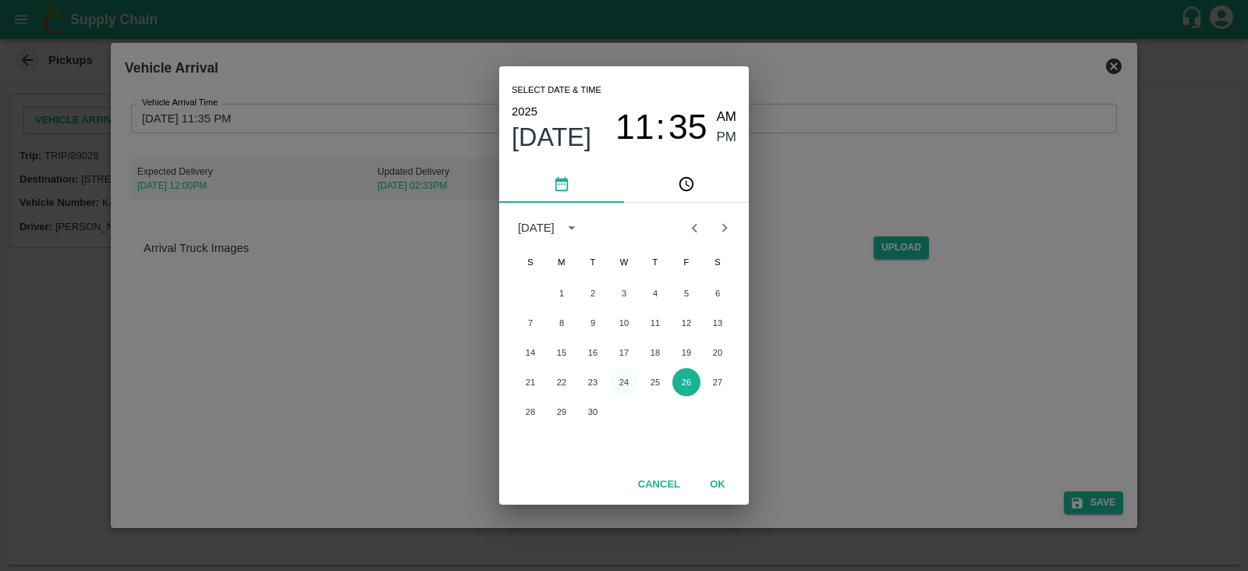
click at [624, 378] on button "24" at bounding box center [624, 382] width 28 height 28
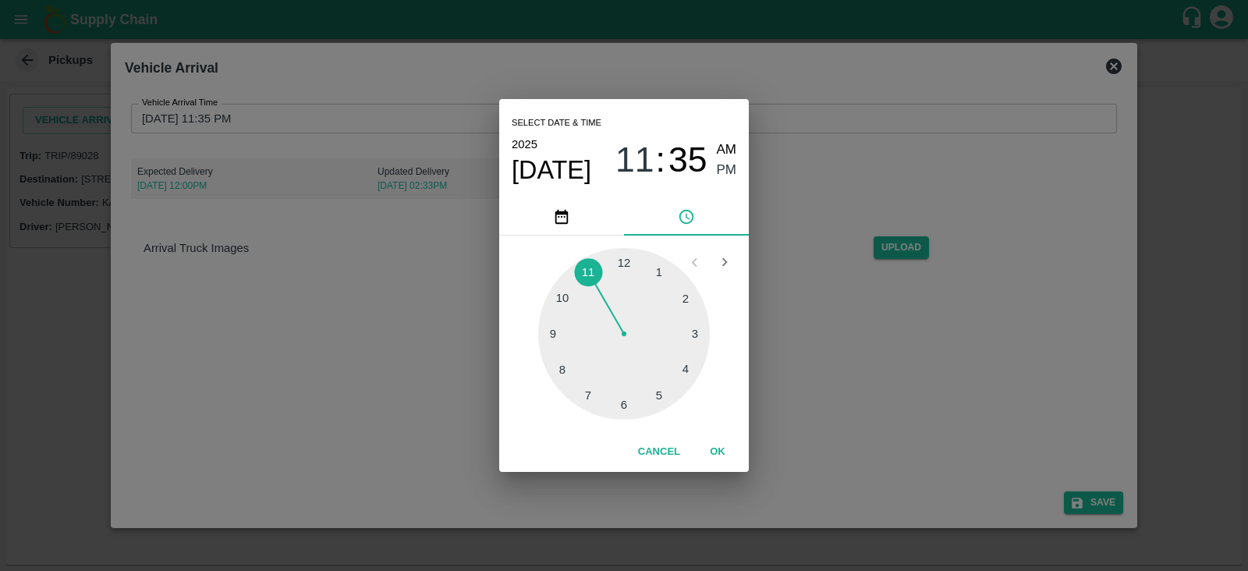
click at [659, 269] on div at bounding box center [624, 334] width 172 height 172
type input "24/09/2025 01:35 PM"
click at [729, 165] on span "PM" at bounding box center [727, 170] width 20 height 21
click at [720, 443] on button "OK" at bounding box center [718, 451] width 50 height 27
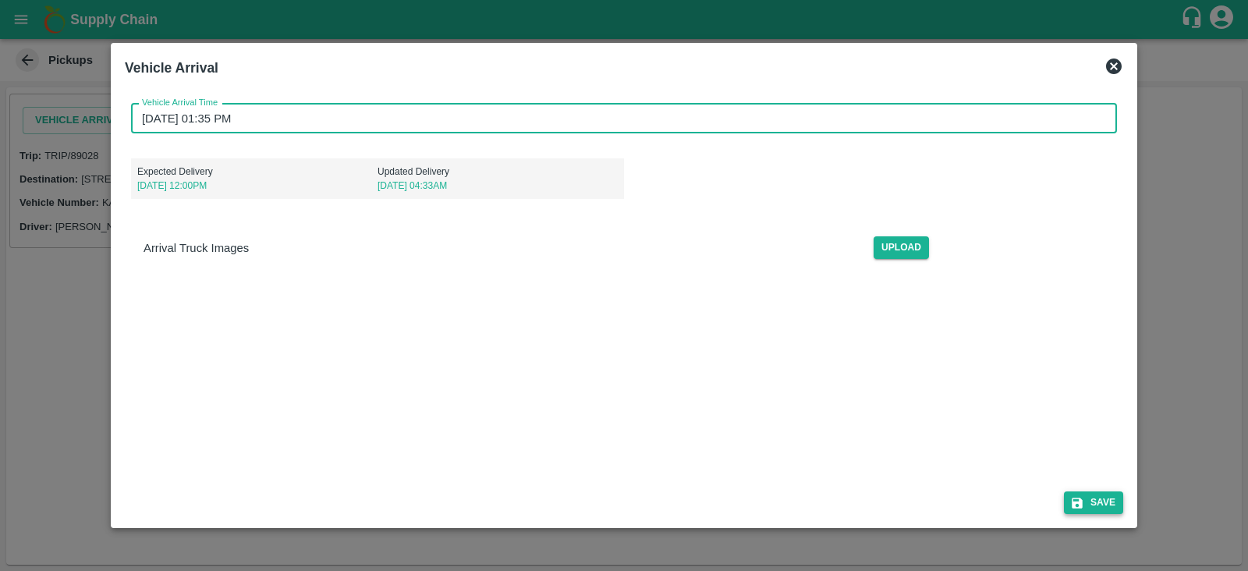
click at [1072, 498] on icon "submit" at bounding box center [1077, 503] width 14 height 14
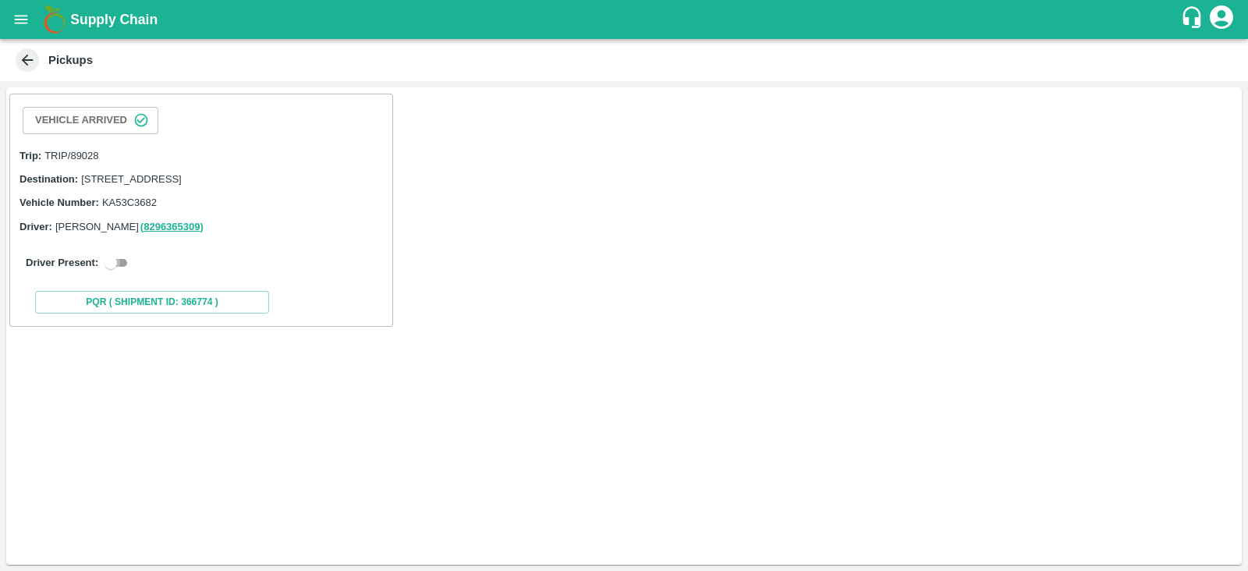
click at [119, 272] on input "checkbox" at bounding box center [111, 262] width 56 height 19
checkbox input "true"
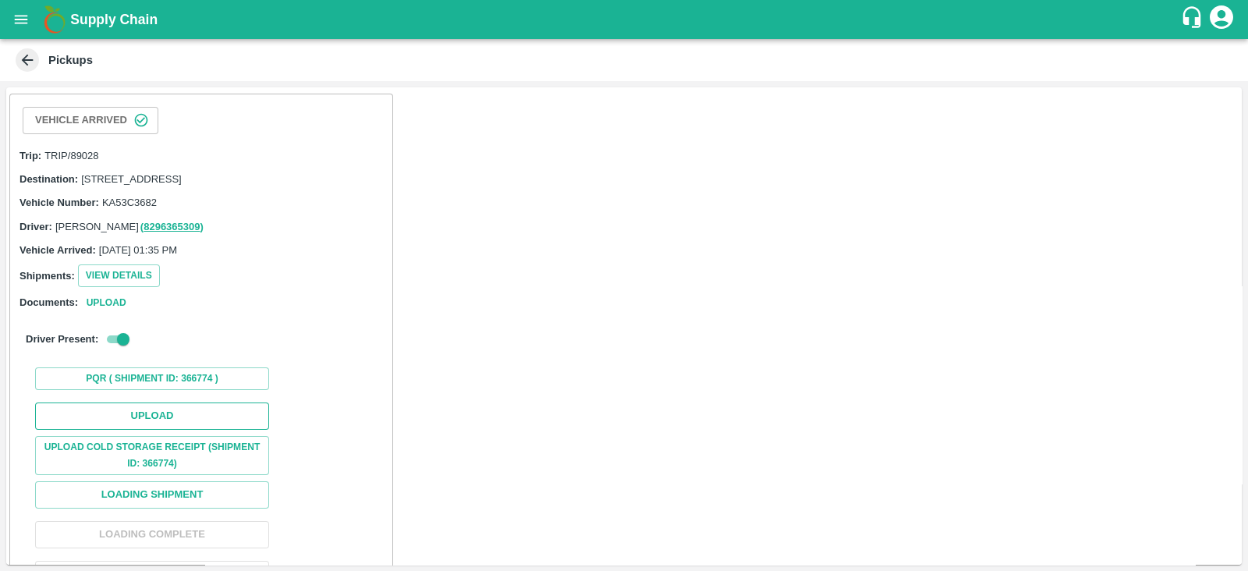
click at [234, 430] on button "Upload" at bounding box center [152, 415] width 234 height 27
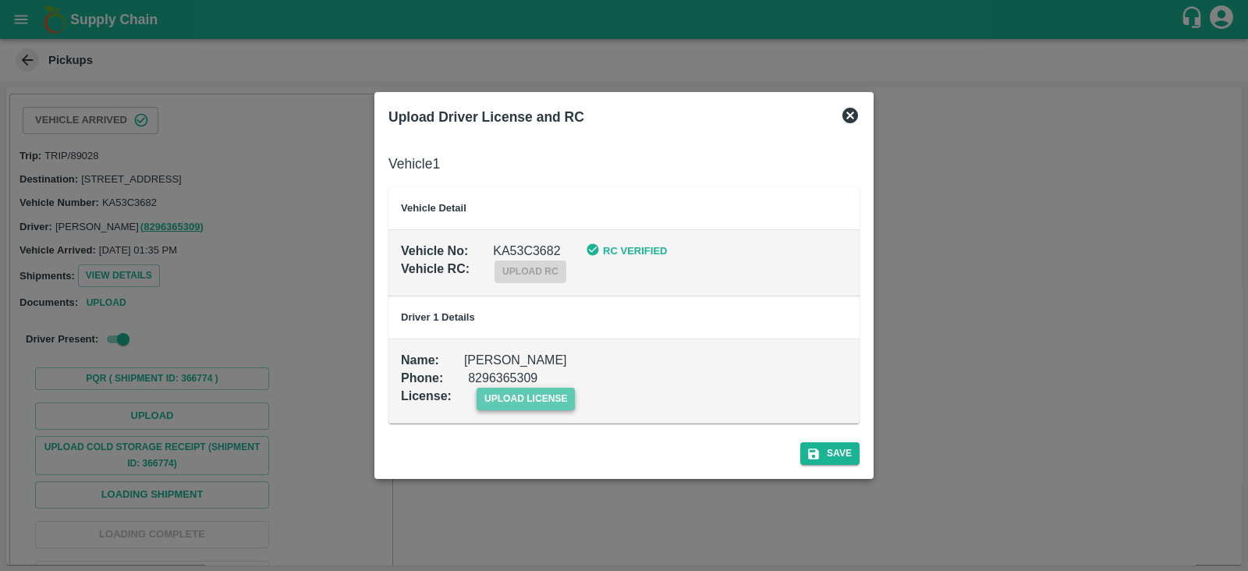
click at [500, 394] on span "upload license" at bounding box center [525, 399] width 99 height 23
click at [0, 0] on input "upload license" at bounding box center [0, 0] width 0 height 0
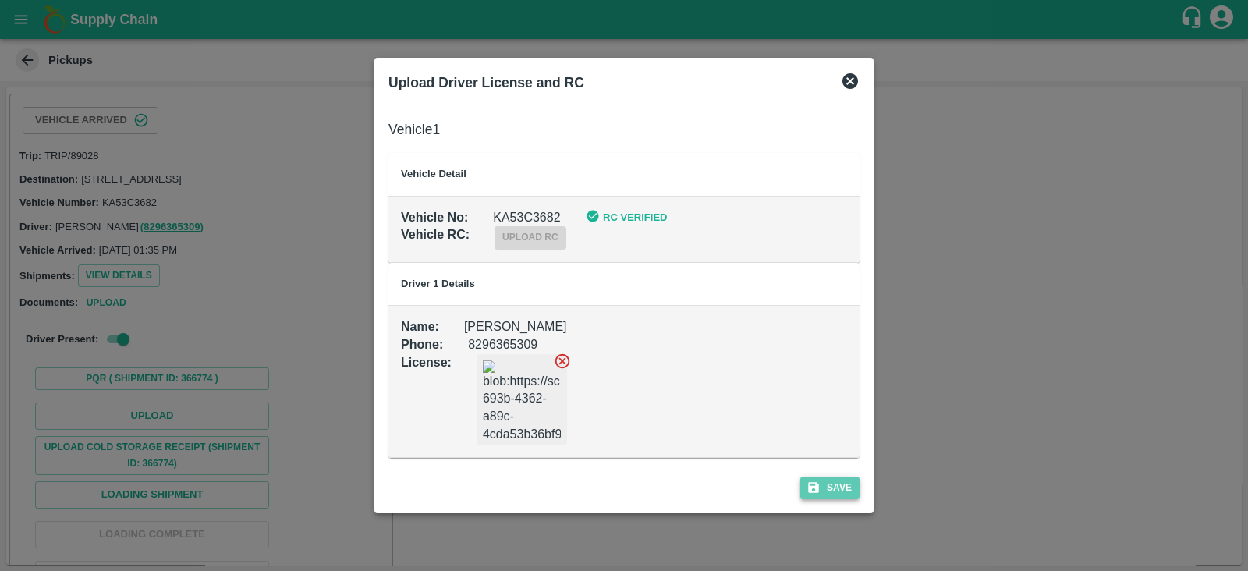
click at [824, 489] on button "Save" at bounding box center [829, 487] width 59 height 23
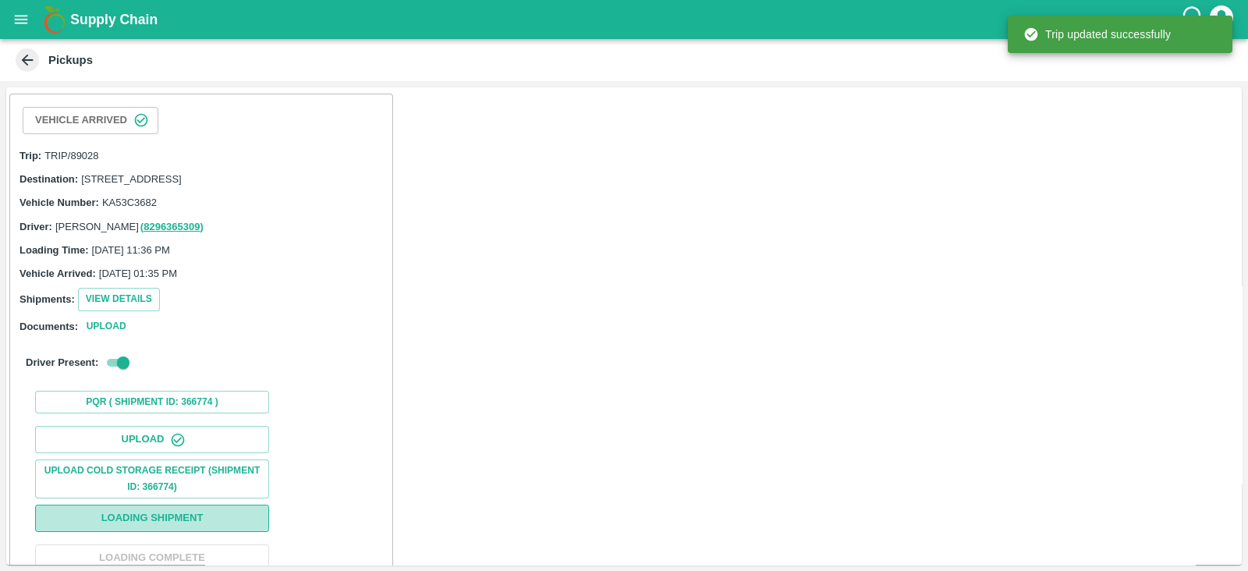
click at [191, 531] on button "Loading Shipment" at bounding box center [152, 518] width 234 height 27
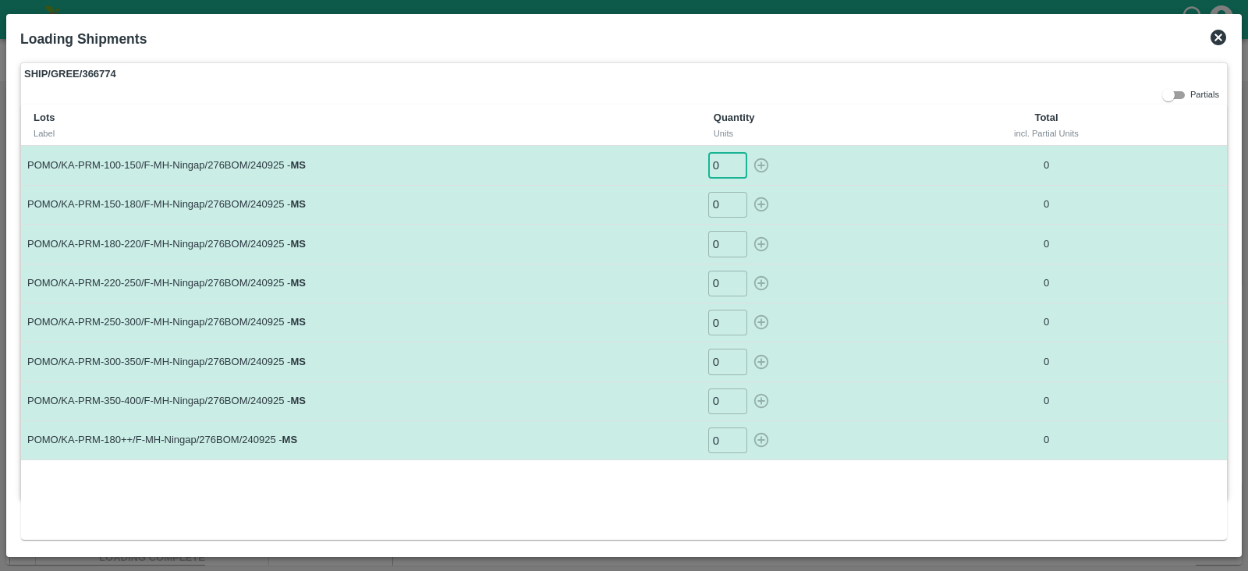
click at [718, 159] on input "0" at bounding box center [727, 165] width 39 height 26
type input "015"
type input "29"
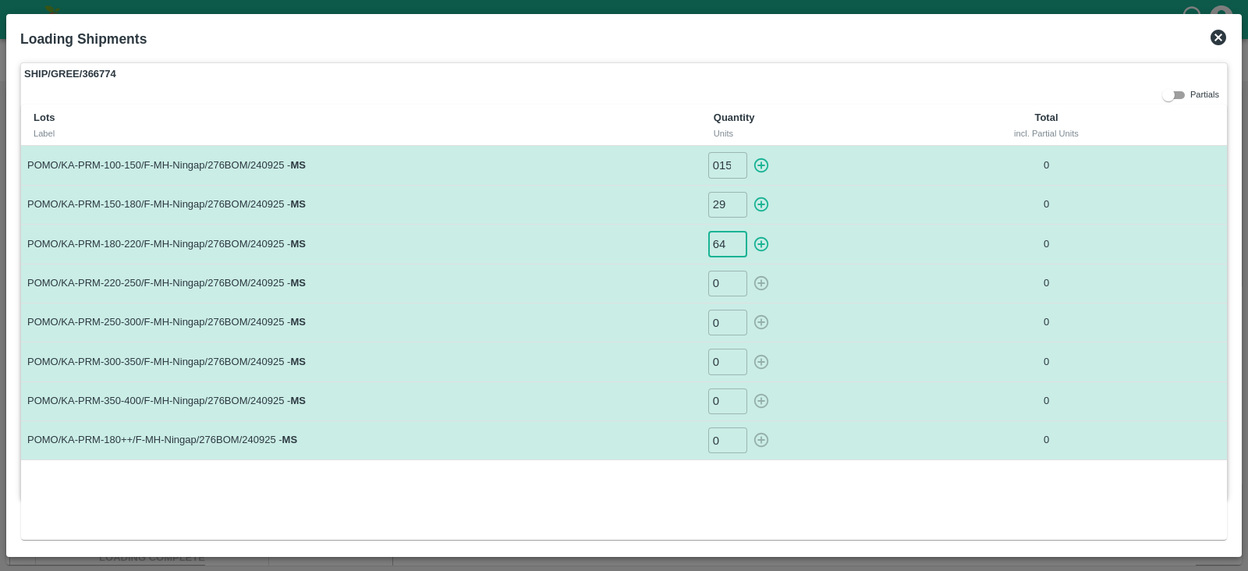
type input "64"
type input "103"
type input "110"
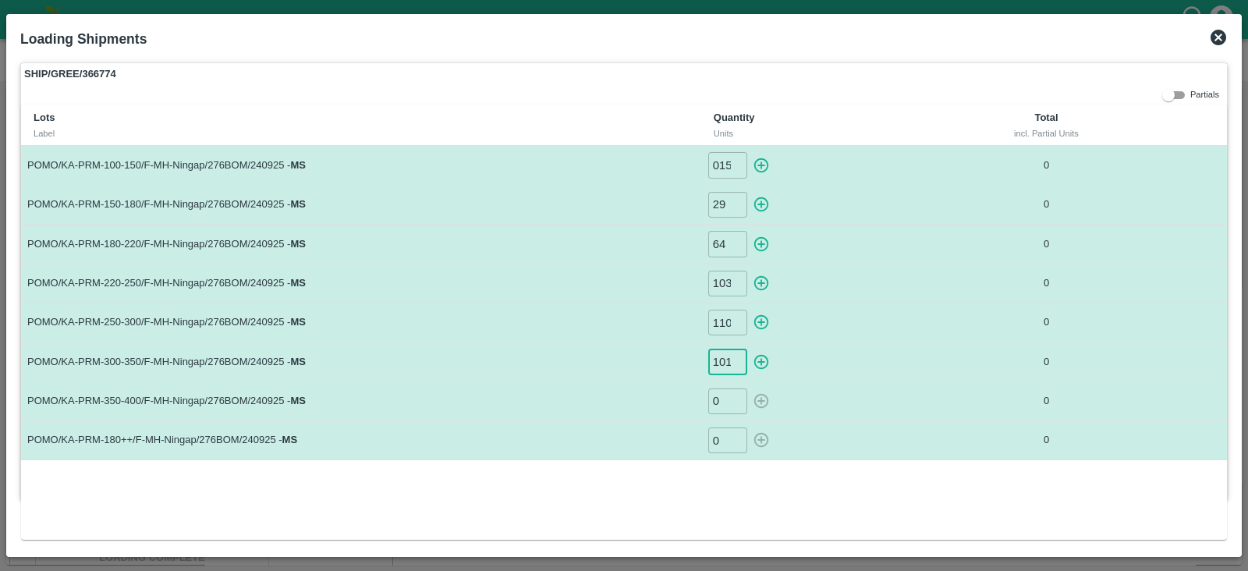
scroll to position [0, 1]
type input "101"
type input "68"
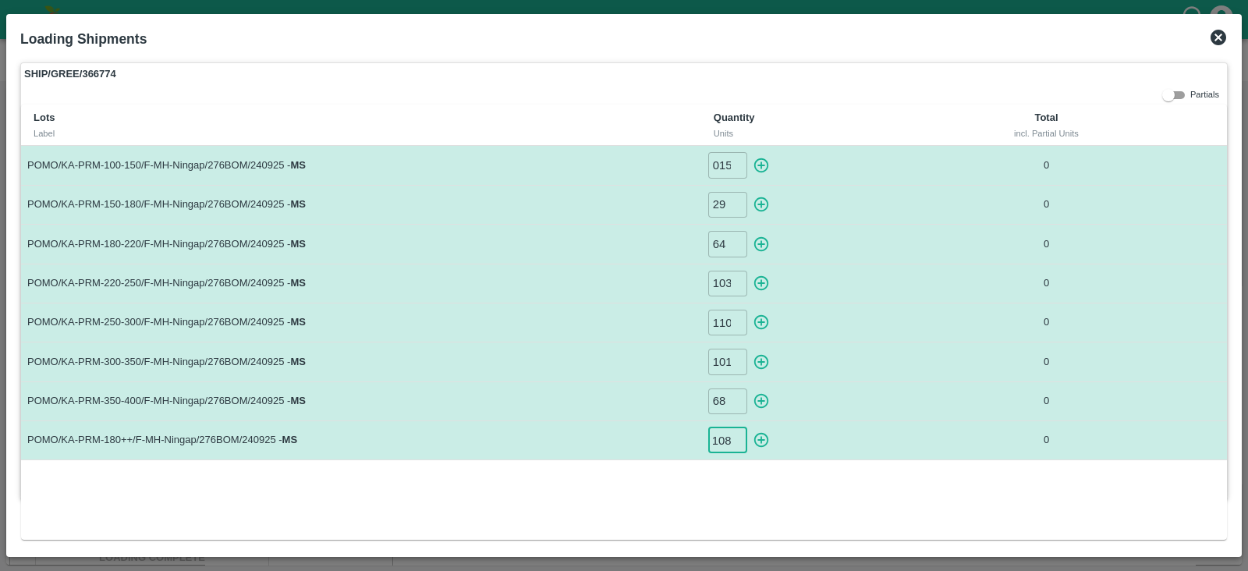
type input "108"
click at [763, 161] on icon "button" at bounding box center [761, 165] width 17 height 17
type input "0"
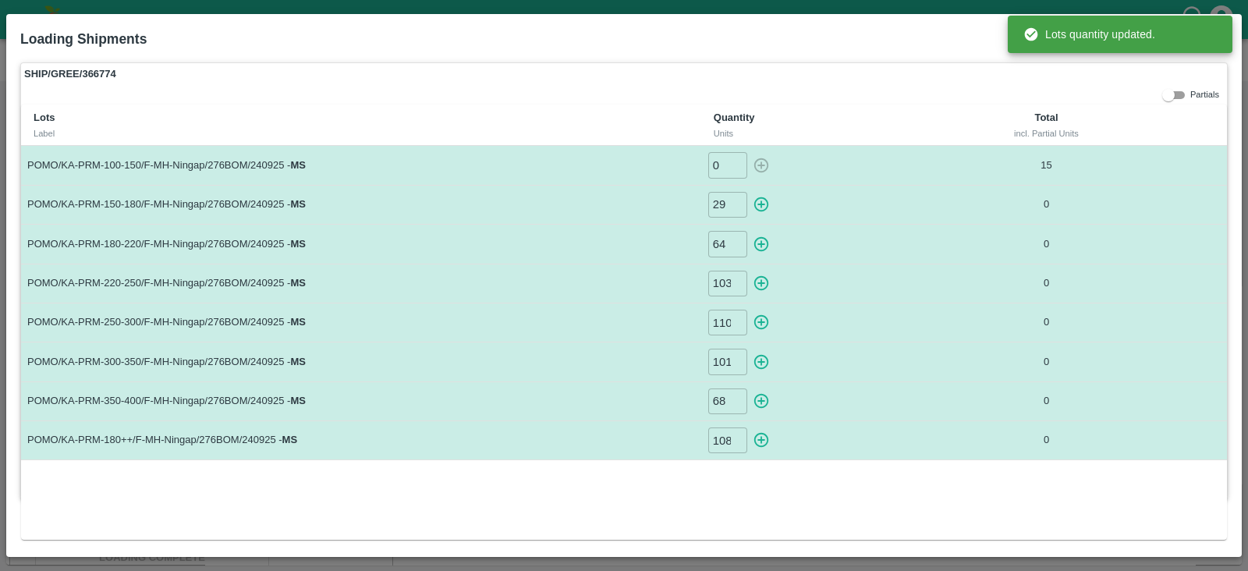
click at [764, 204] on icon "button" at bounding box center [761, 204] width 15 height 15
type input "0"
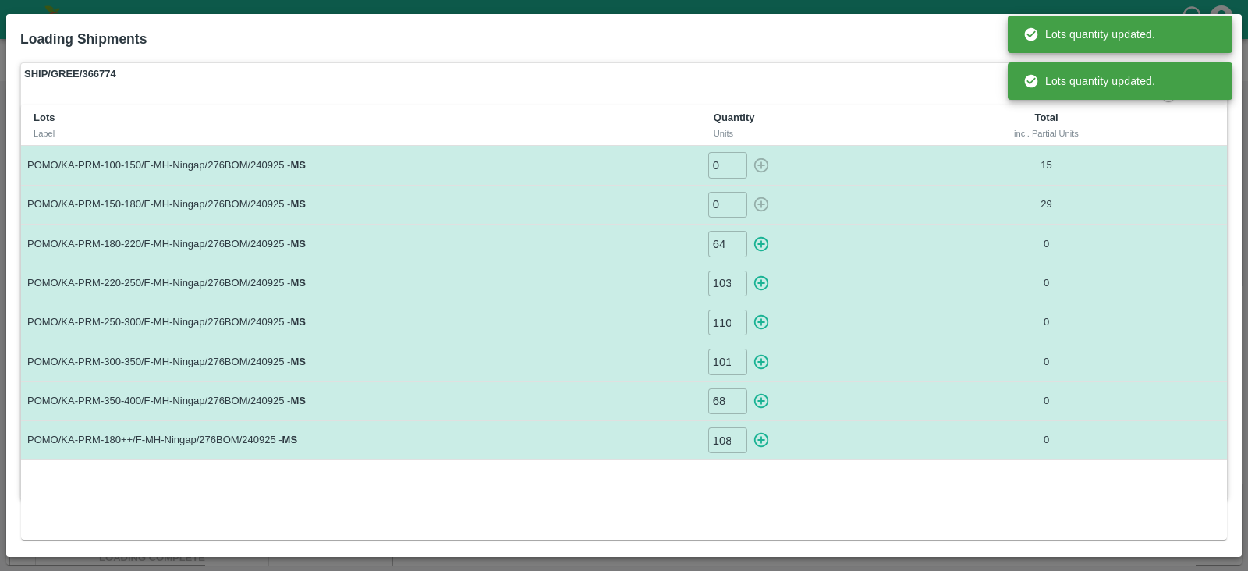
click at [765, 243] on icon "button" at bounding box center [761, 244] width 17 height 17
type input "0"
click at [767, 279] on icon "button" at bounding box center [761, 283] width 15 height 15
type input "0"
click at [766, 318] on icon "button" at bounding box center [761, 321] width 17 height 17
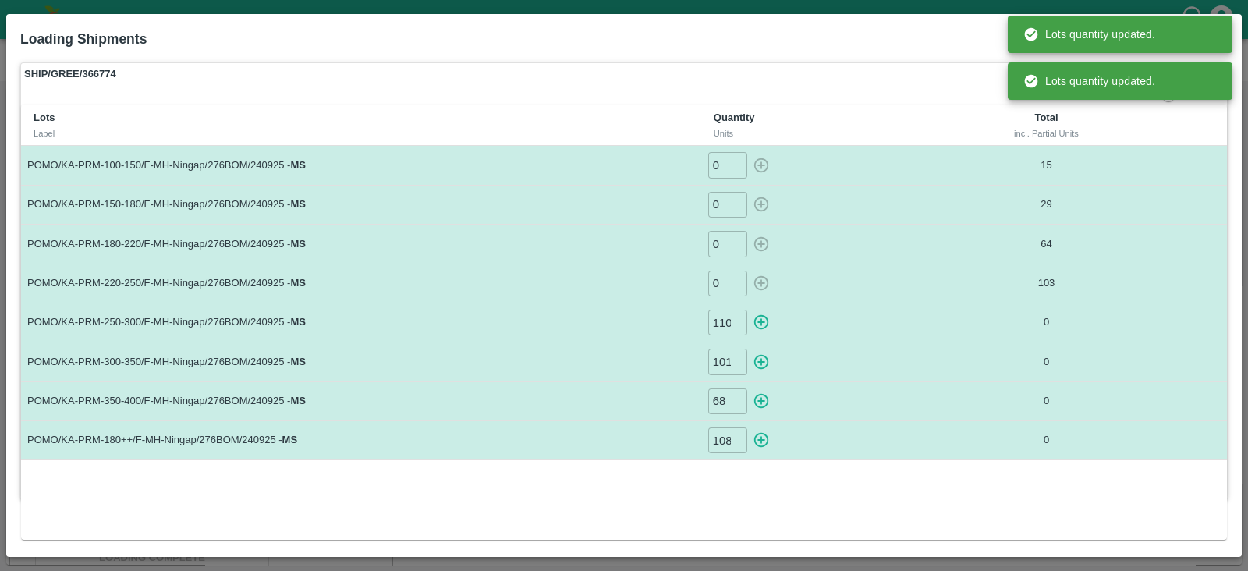
type input "0"
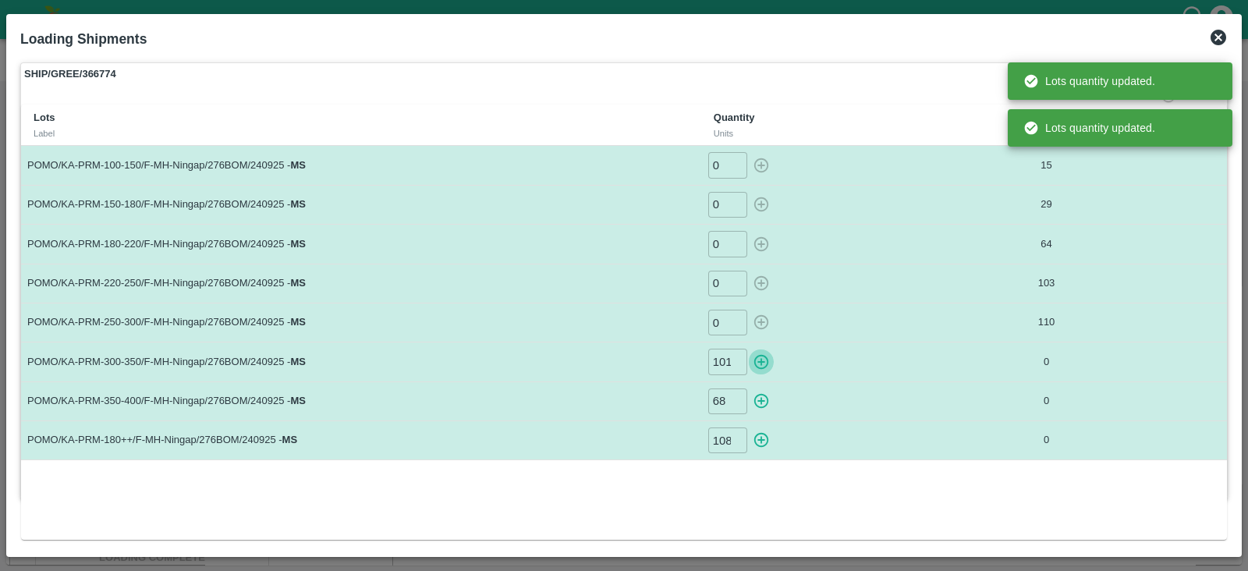
click at [755, 363] on icon "button" at bounding box center [761, 362] width 15 height 15
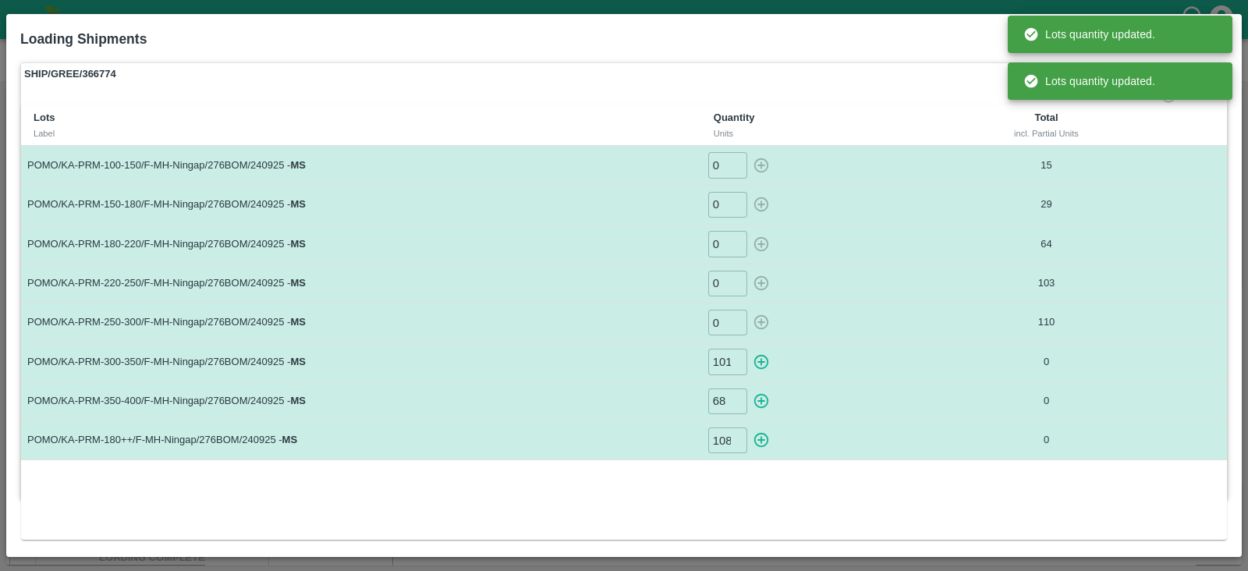
type input "0"
click at [759, 395] on icon "button" at bounding box center [761, 400] width 17 height 17
type input "0"
click at [760, 434] on icon "button" at bounding box center [761, 439] width 17 height 17
type input "0"
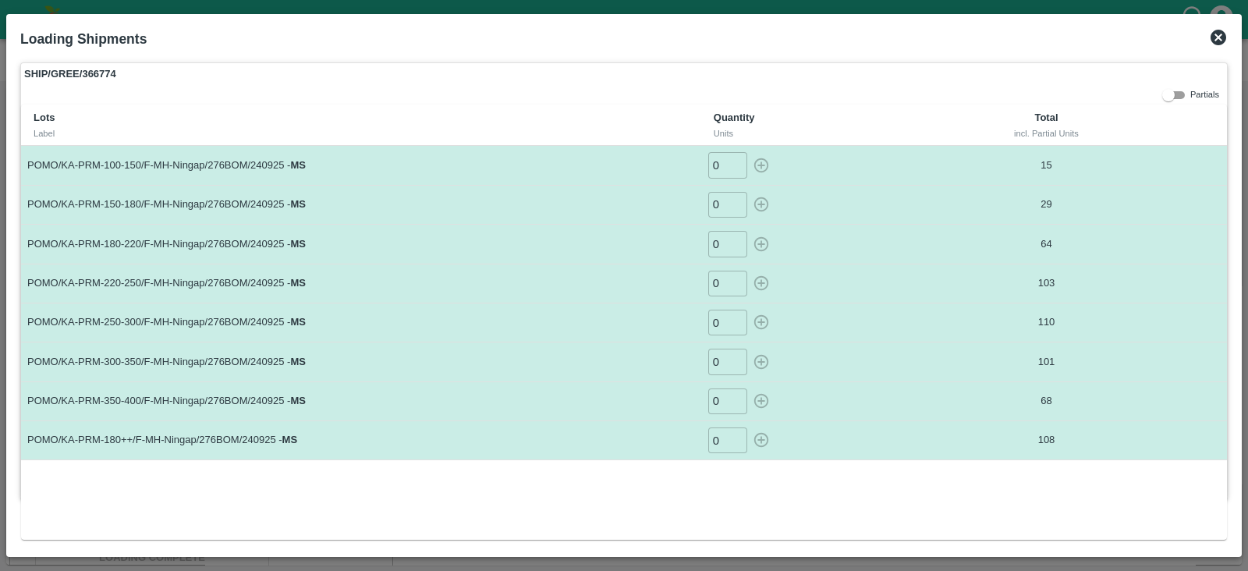
click at [1223, 41] on icon at bounding box center [1218, 38] width 16 height 16
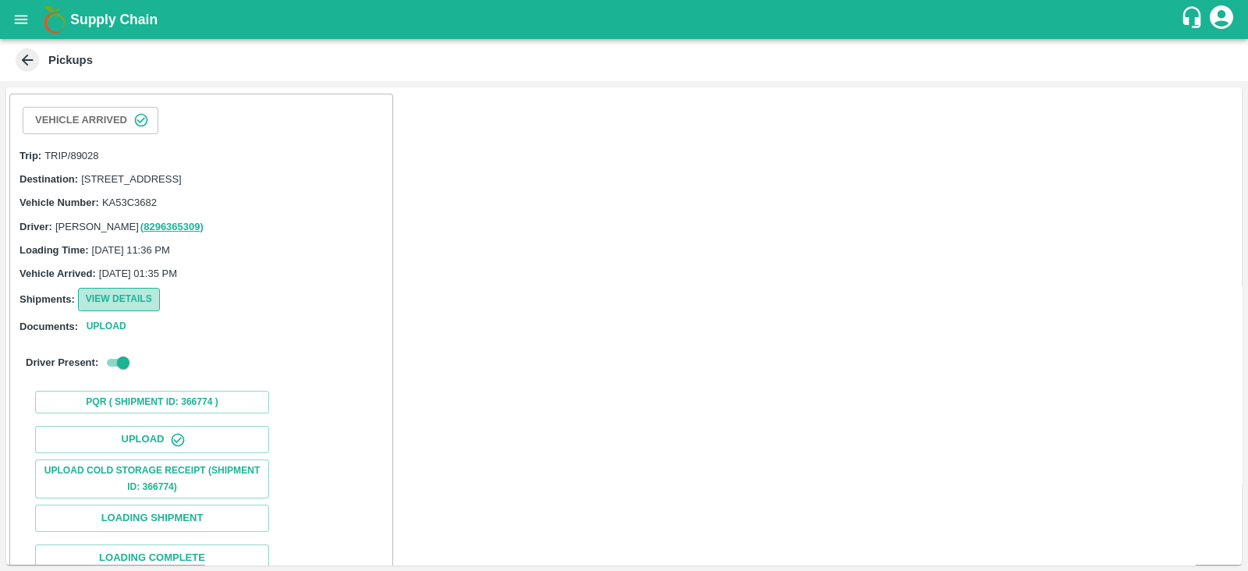
click at [150, 310] on button "View Details" at bounding box center [119, 299] width 82 height 23
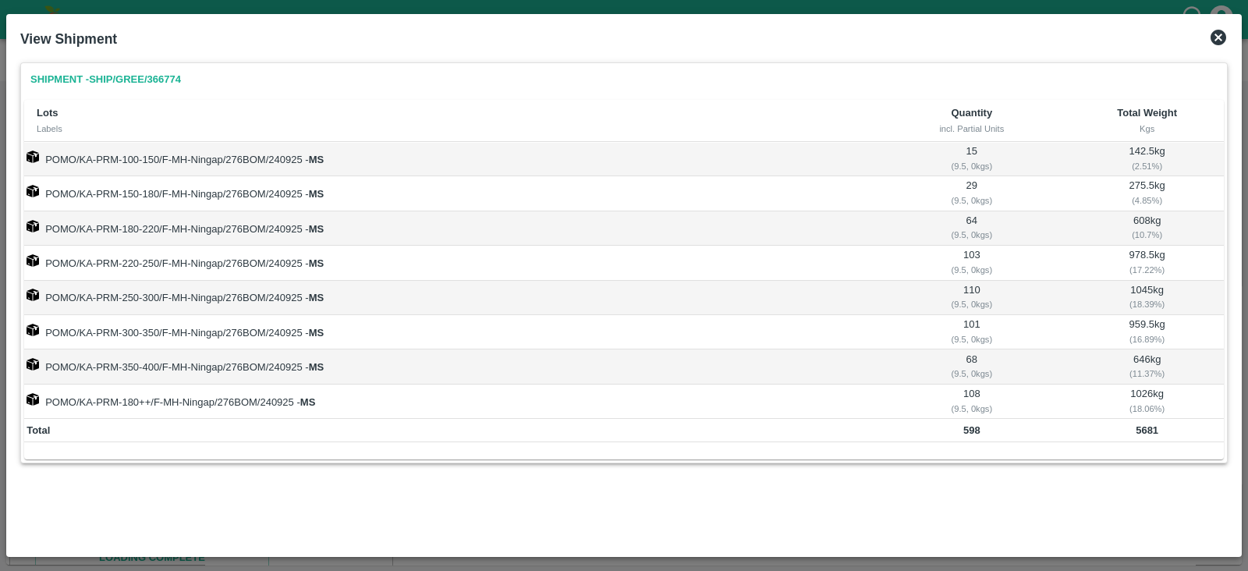
click at [1220, 42] on icon at bounding box center [1218, 38] width 16 height 16
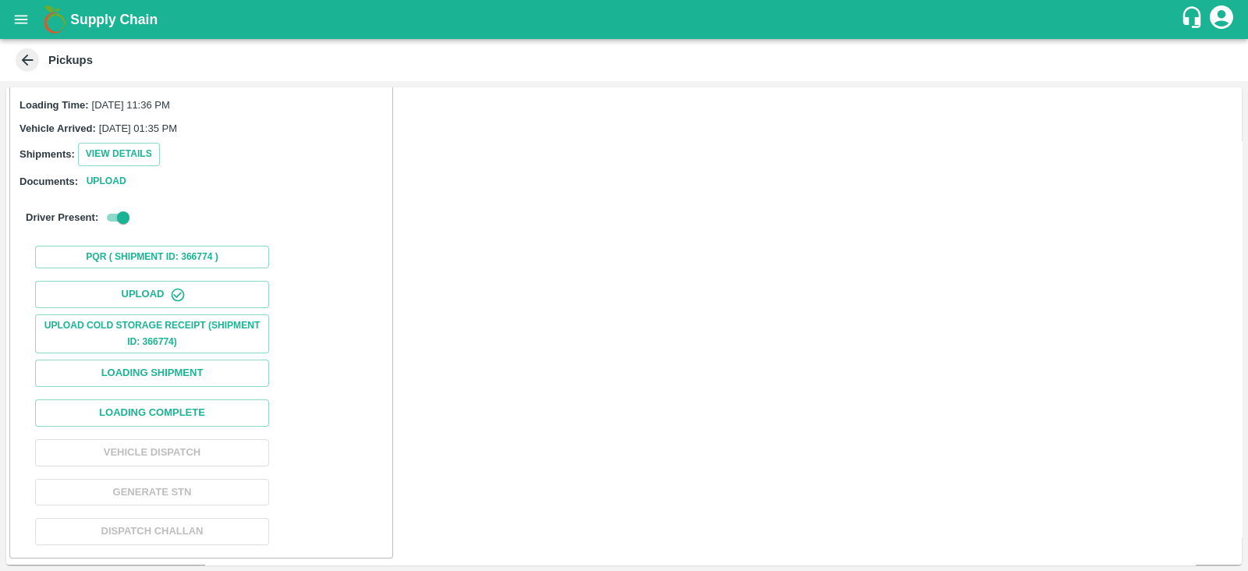
scroll to position [157, 0]
click at [265, 420] on button "Loading Complete" at bounding box center [152, 412] width 234 height 27
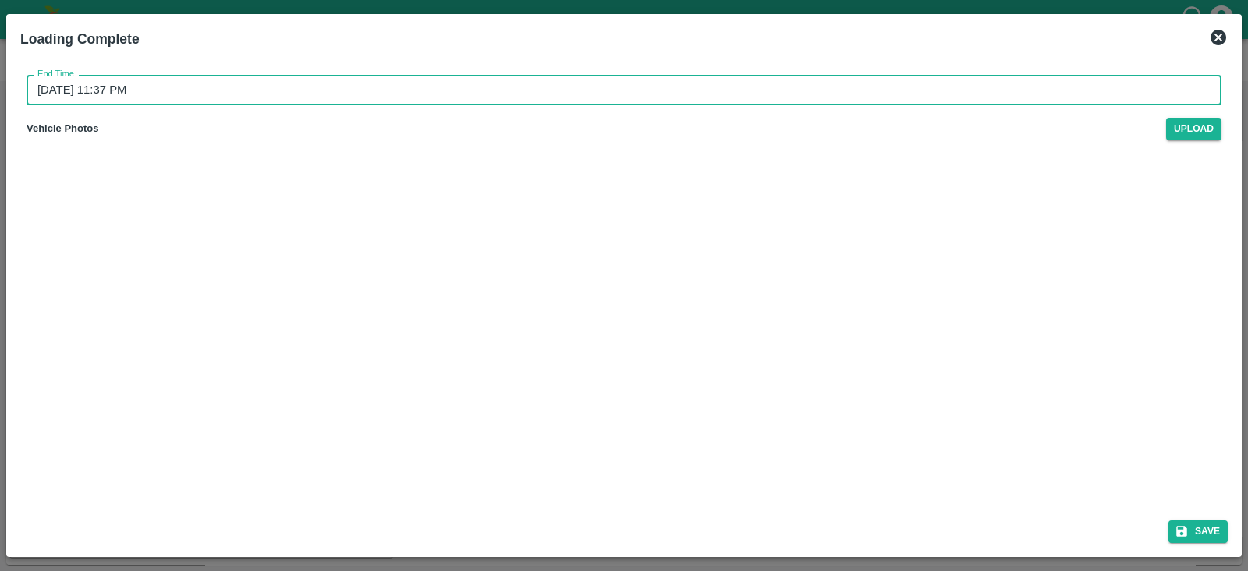
click at [129, 98] on input "26/09/2025 11:37 PM" at bounding box center [619, 90] width 1184 height 30
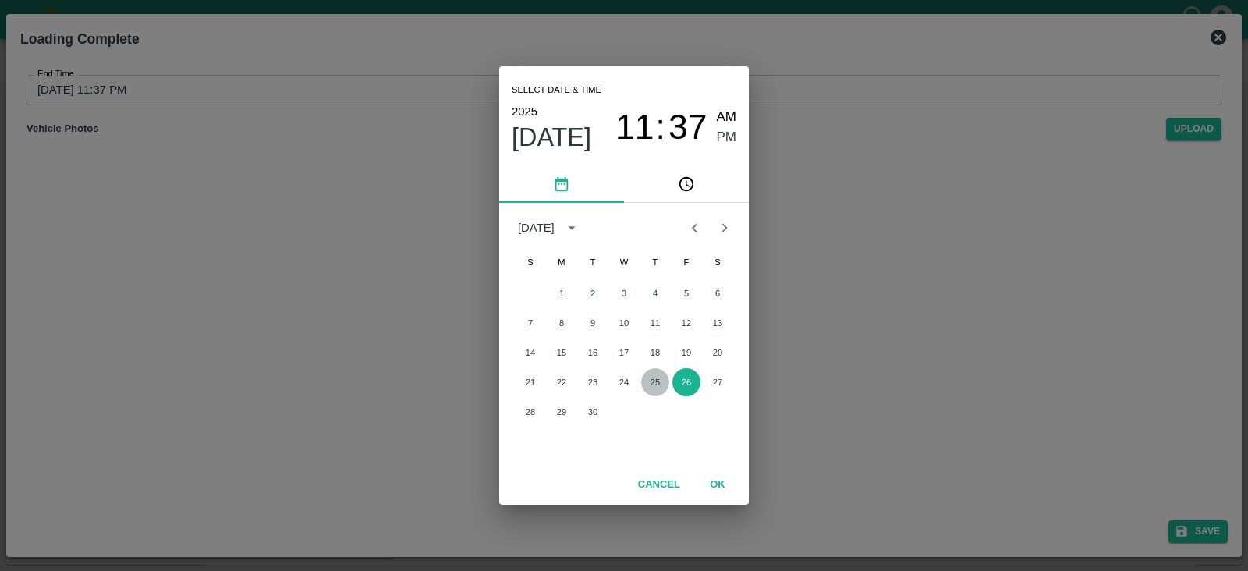
click at [654, 384] on button "25" at bounding box center [655, 382] width 28 height 28
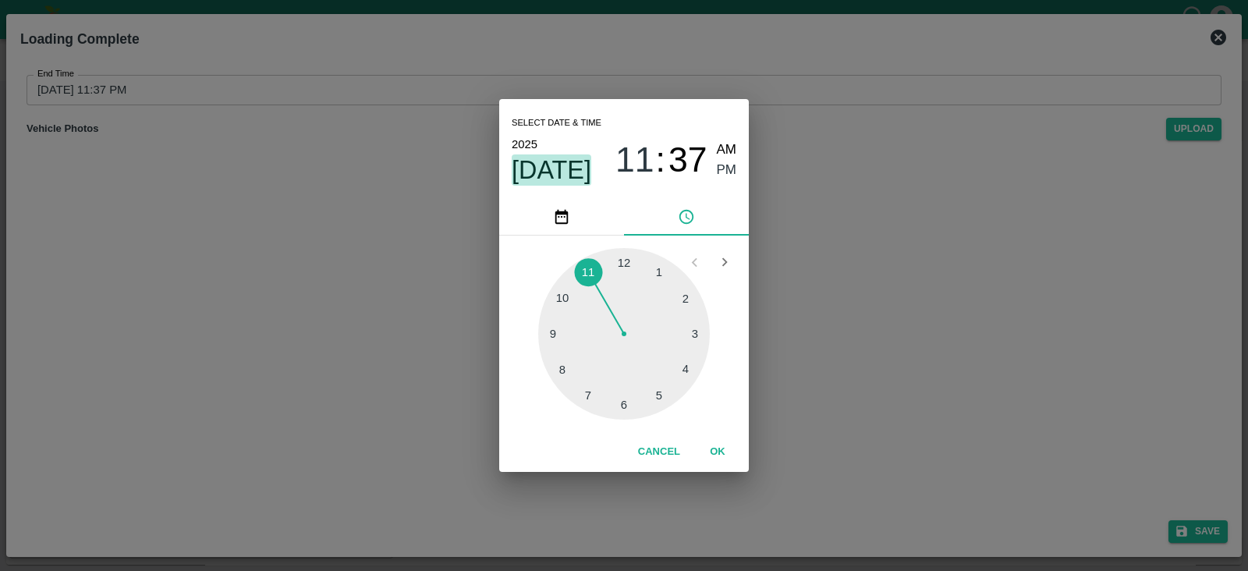
click at [571, 172] on span "[DATE]" at bounding box center [552, 169] width 80 height 31
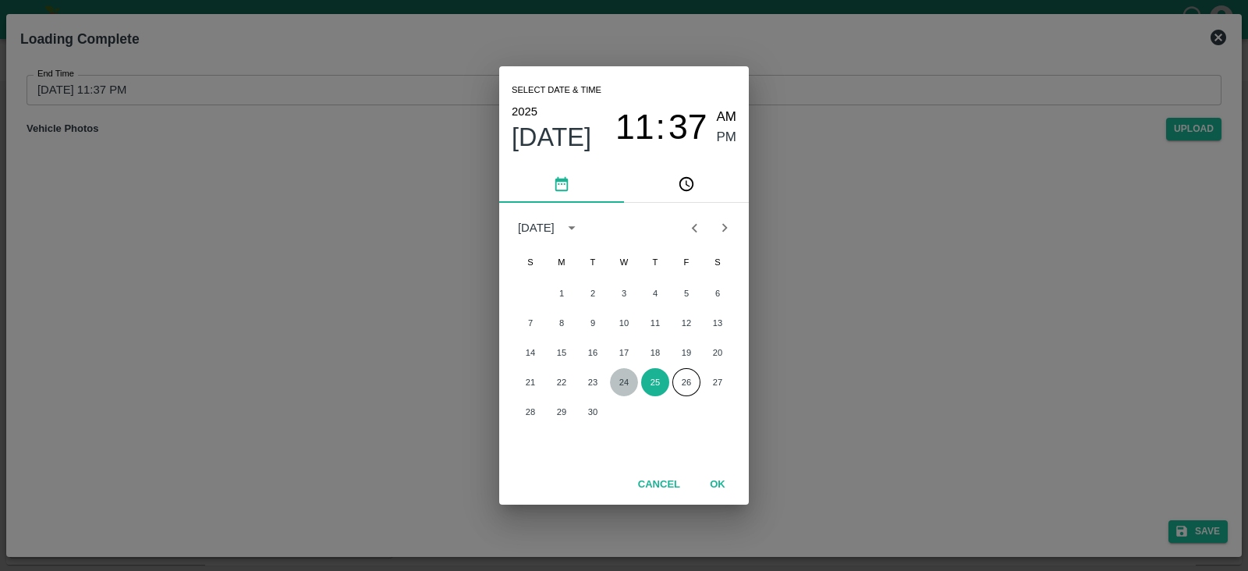
click at [623, 384] on button "24" at bounding box center [624, 382] width 28 height 28
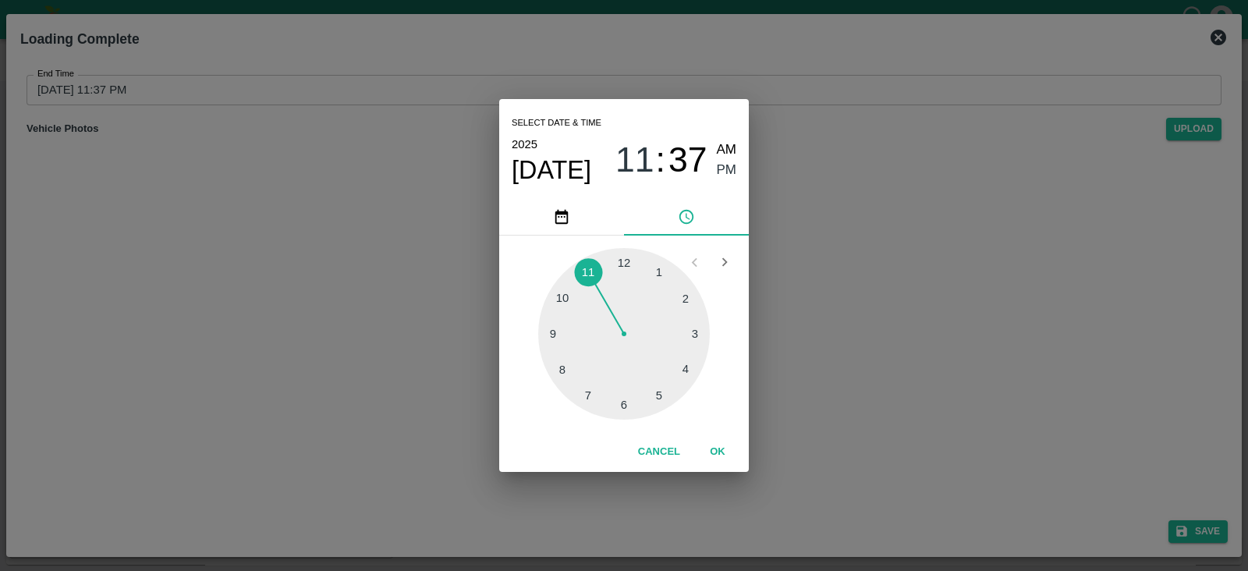
click at [682, 372] on div at bounding box center [624, 334] width 172 height 172
click at [721, 171] on span "PM" at bounding box center [727, 170] width 20 height 21
click at [724, 446] on button "OK" at bounding box center [718, 451] width 50 height 27
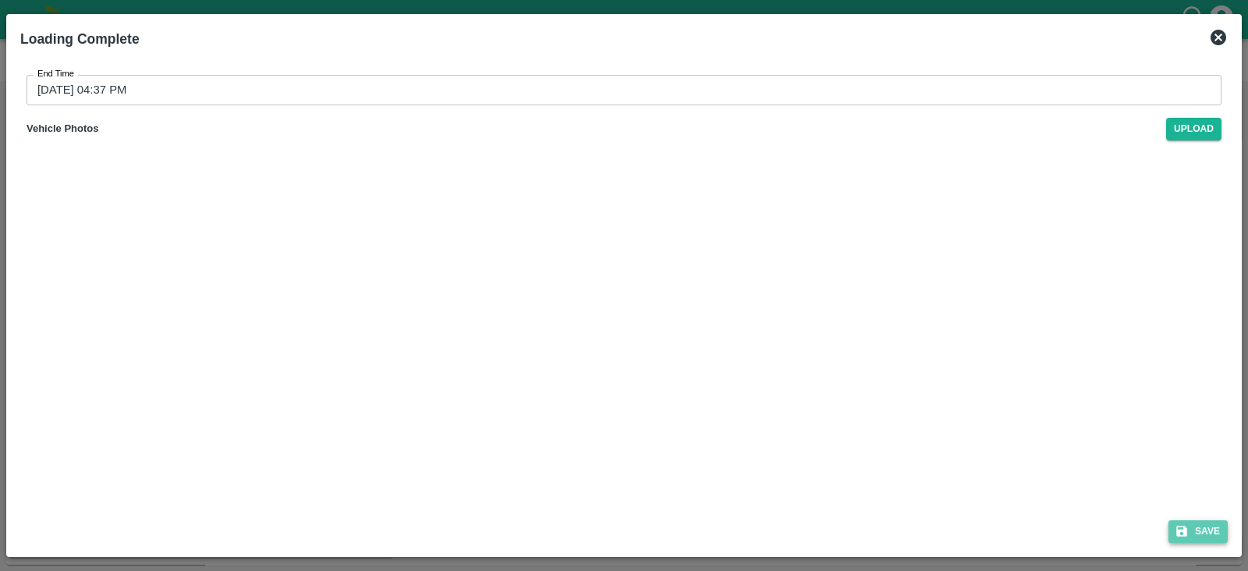
click at [1198, 527] on button "Save" at bounding box center [1197, 531] width 59 height 23
type input "26/09/2025 11:37 PM"
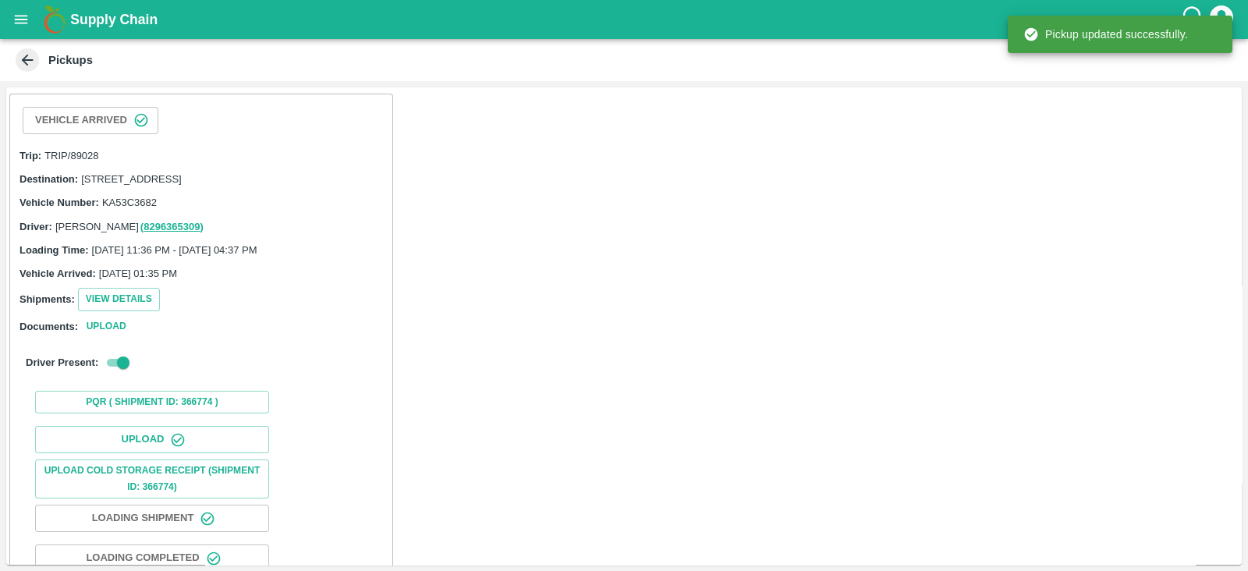
scroll to position [159, 0]
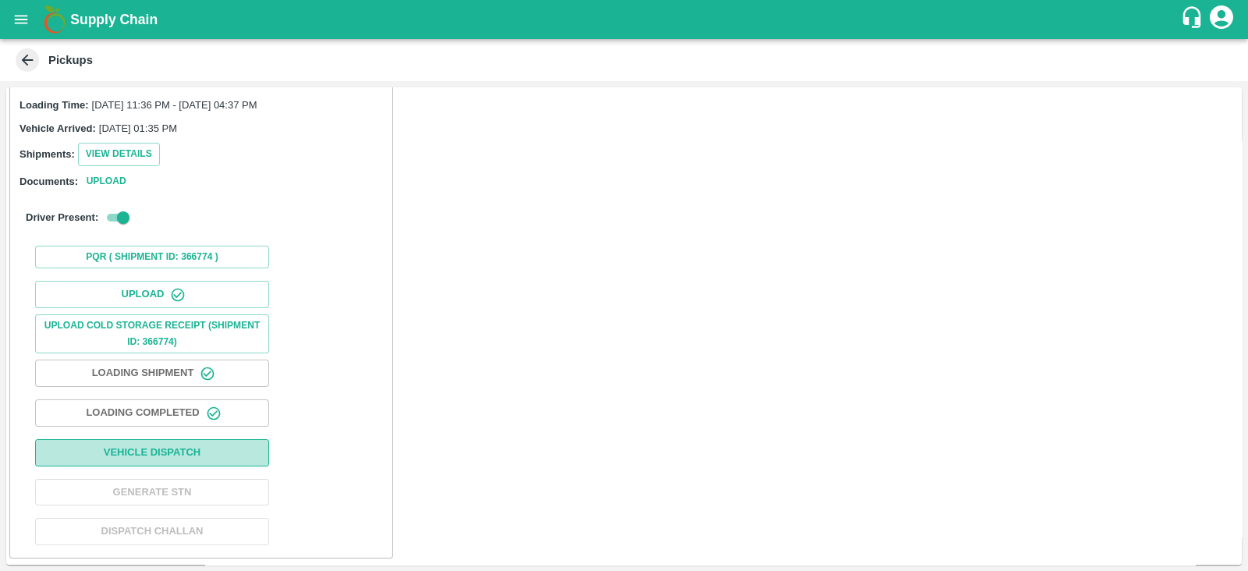
click at [243, 442] on button "Vehicle Dispatch" at bounding box center [152, 452] width 234 height 27
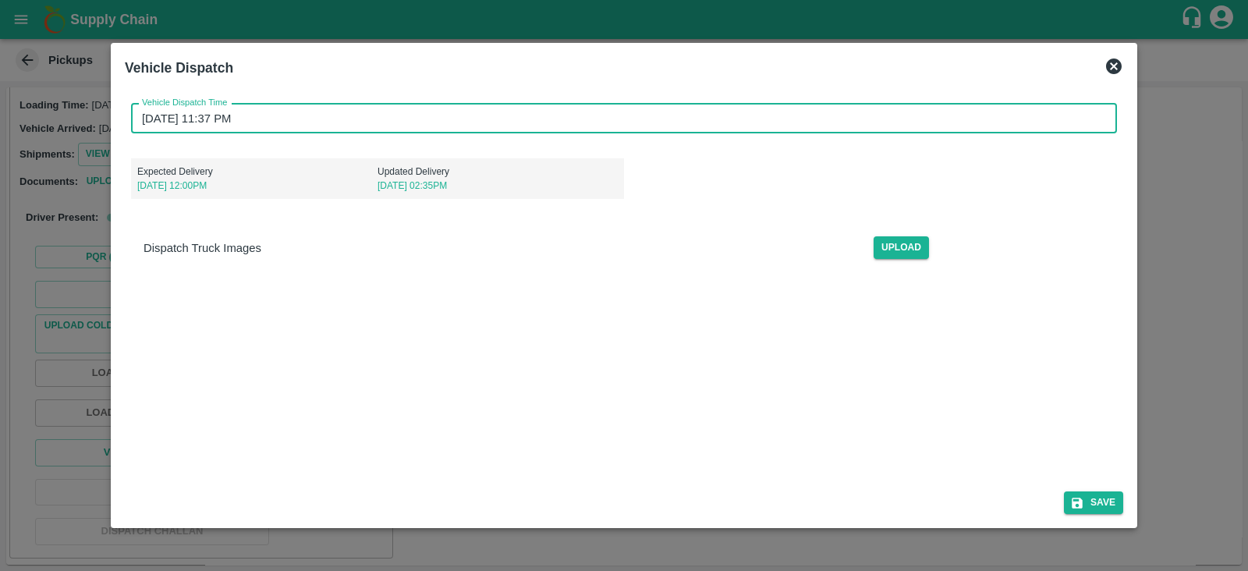
click at [202, 126] on input "26/09/2025 11:37 PM" at bounding box center [618, 119] width 975 height 30
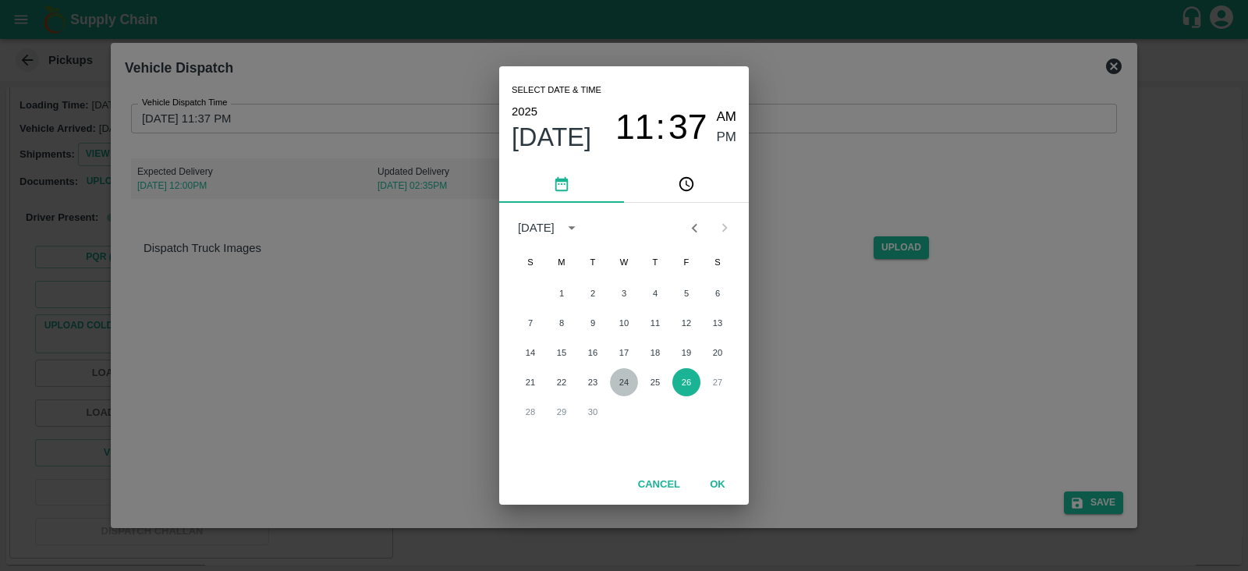
click at [628, 383] on button "24" at bounding box center [624, 382] width 28 height 28
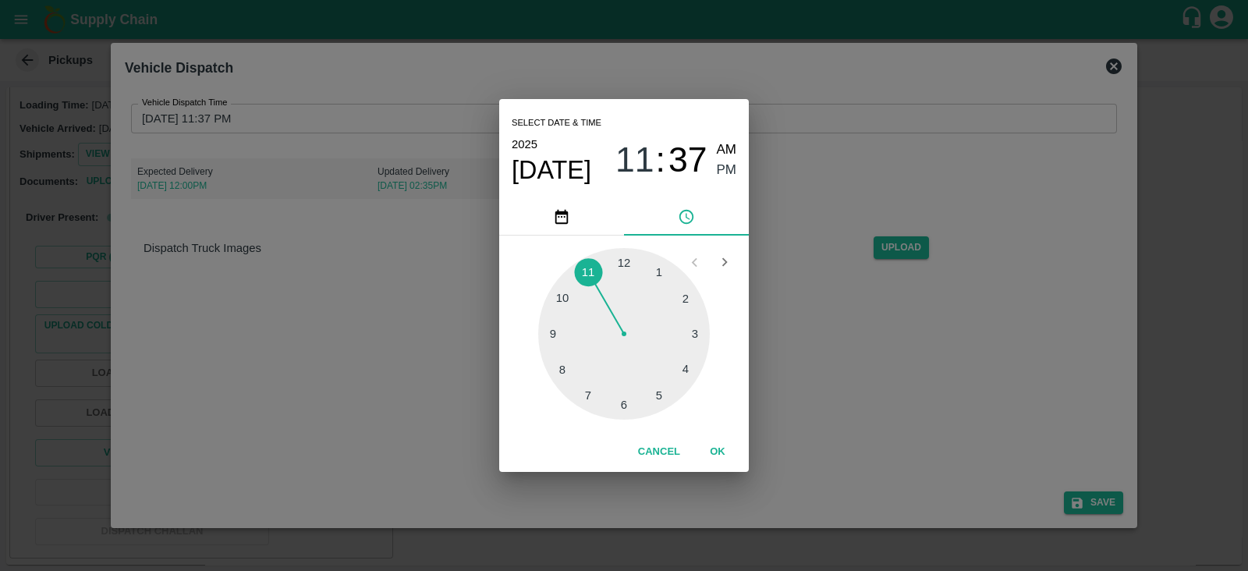
click at [662, 399] on div at bounding box center [624, 334] width 172 height 172
type input "24/09/2025 05:37 PM"
click at [724, 169] on span "PM" at bounding box center [727, 170] width 20 height 21
click at [717, 455] on button "OK" at bounding box center [718, 451] width 50 height 27
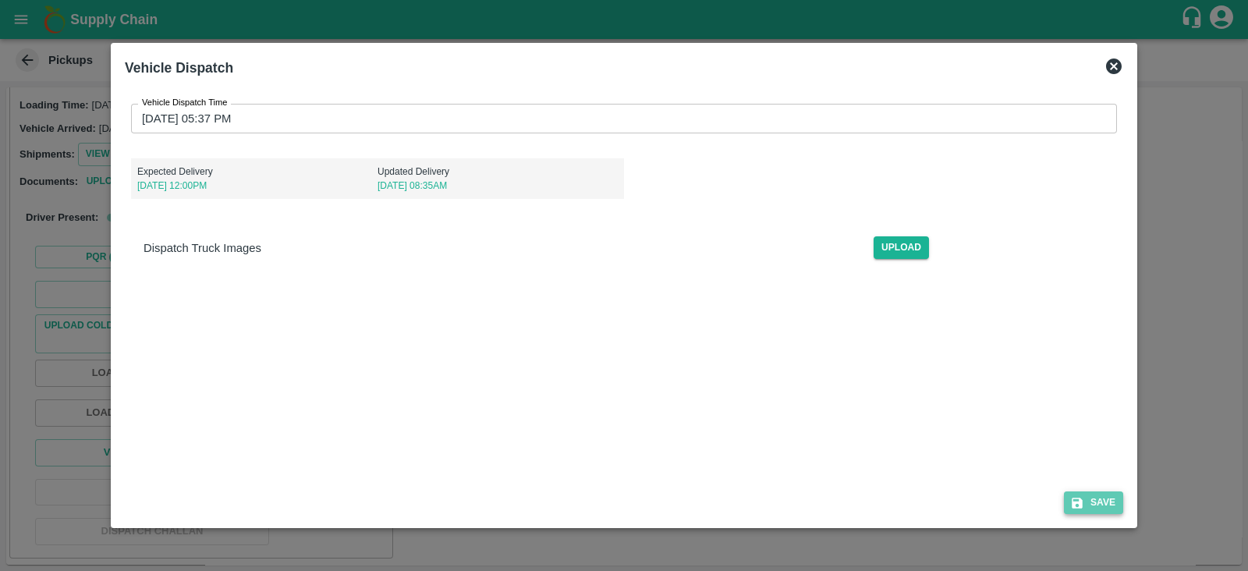
click at [1094, 505] on button "Save" at bounding box center [1093, 502] width 59 height 23
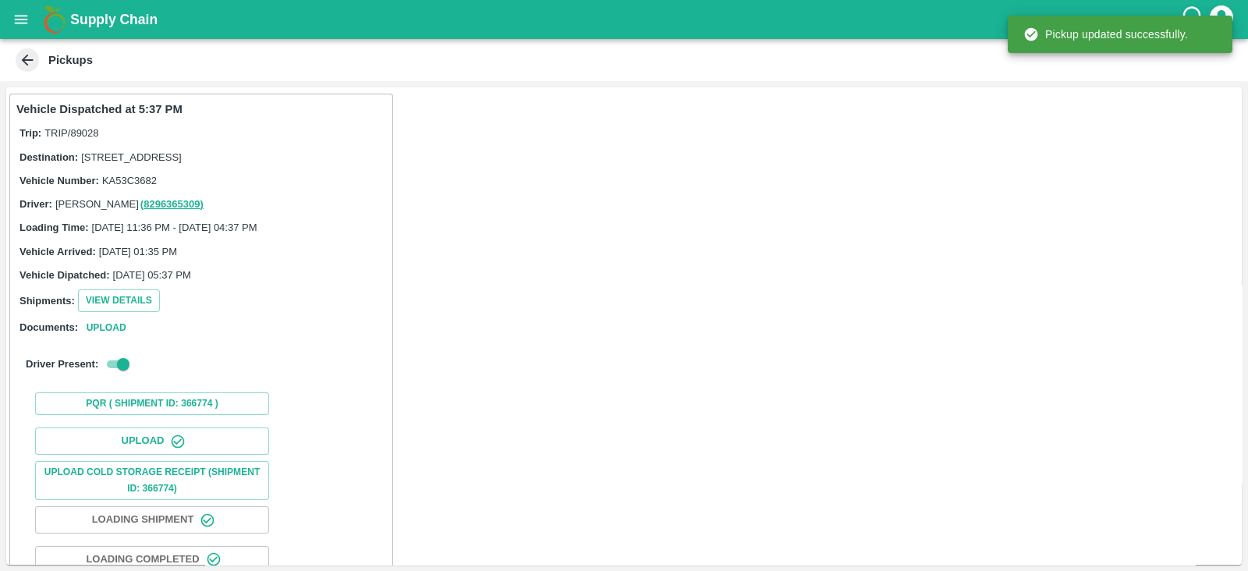
scroll to position [161, 0]
